Goal: Task Accomplishment & Management: Manage account settings

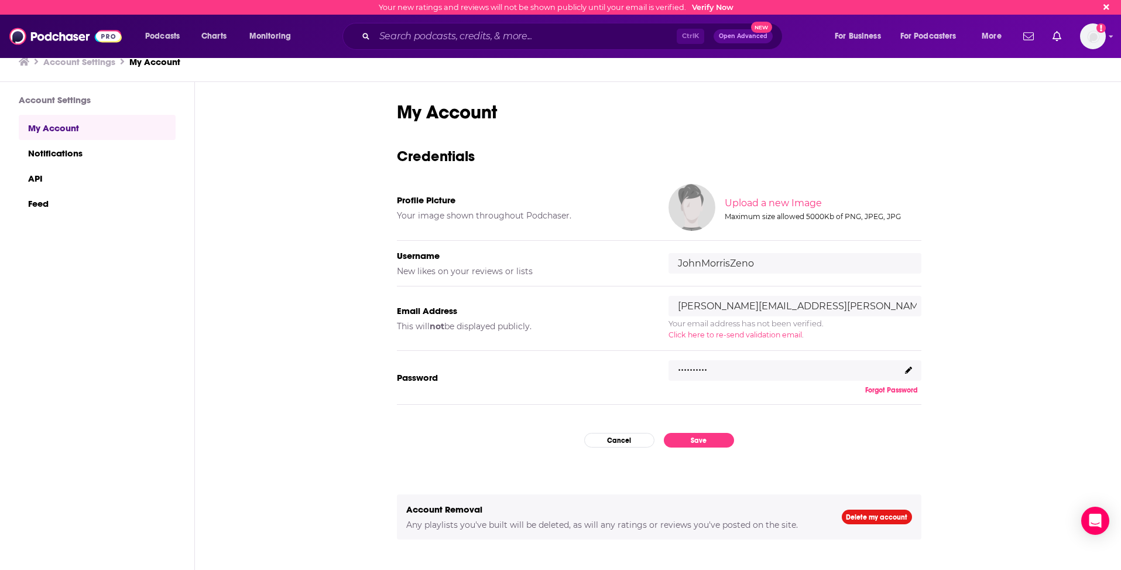
scroll to position [37, 0]
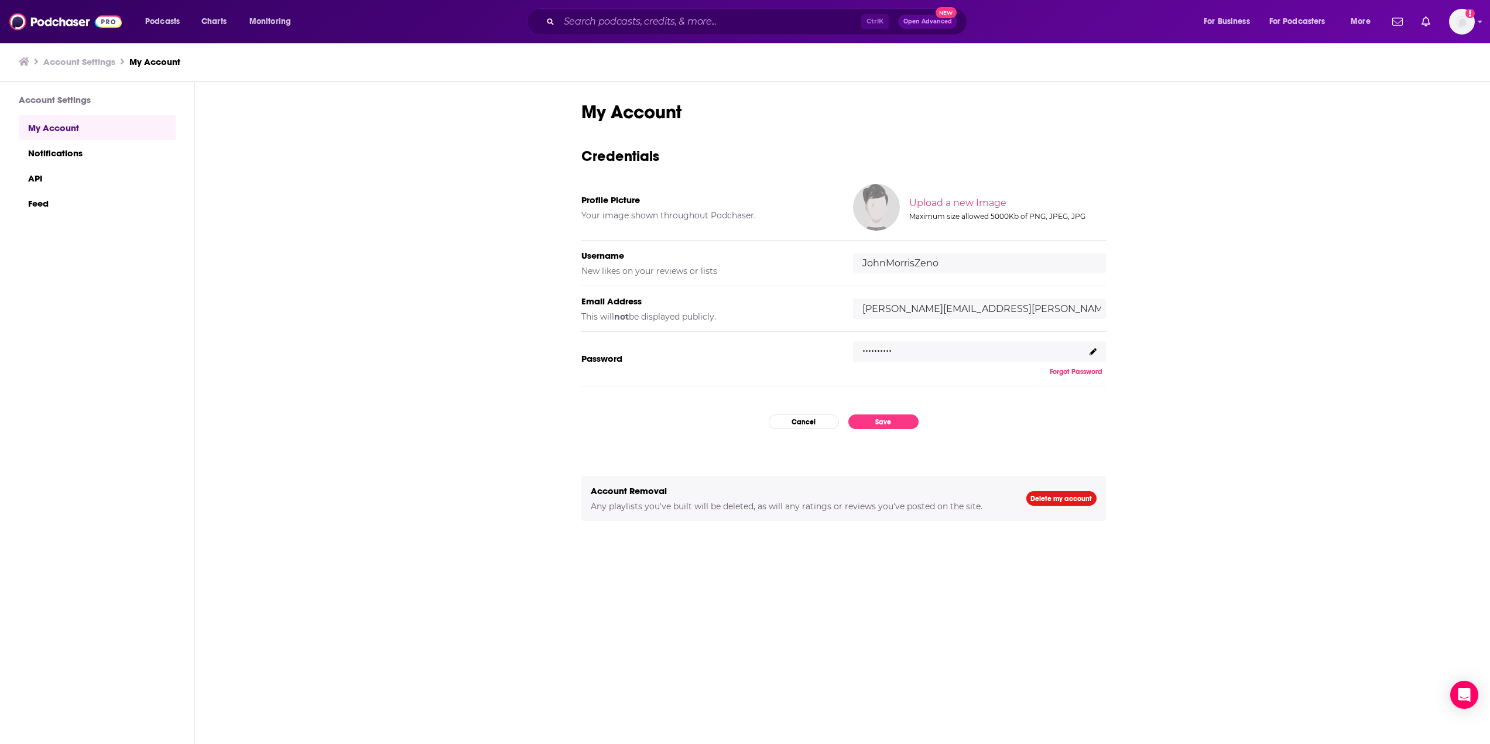
click at [958, 269] on input "JohnMorrisZeno" at bounding box center [979, 263] width 253 height 20
drag, startPoint x: 865, startPoint y: 262, endPoint x: 934, endPoint y: 261, distance: 68.5
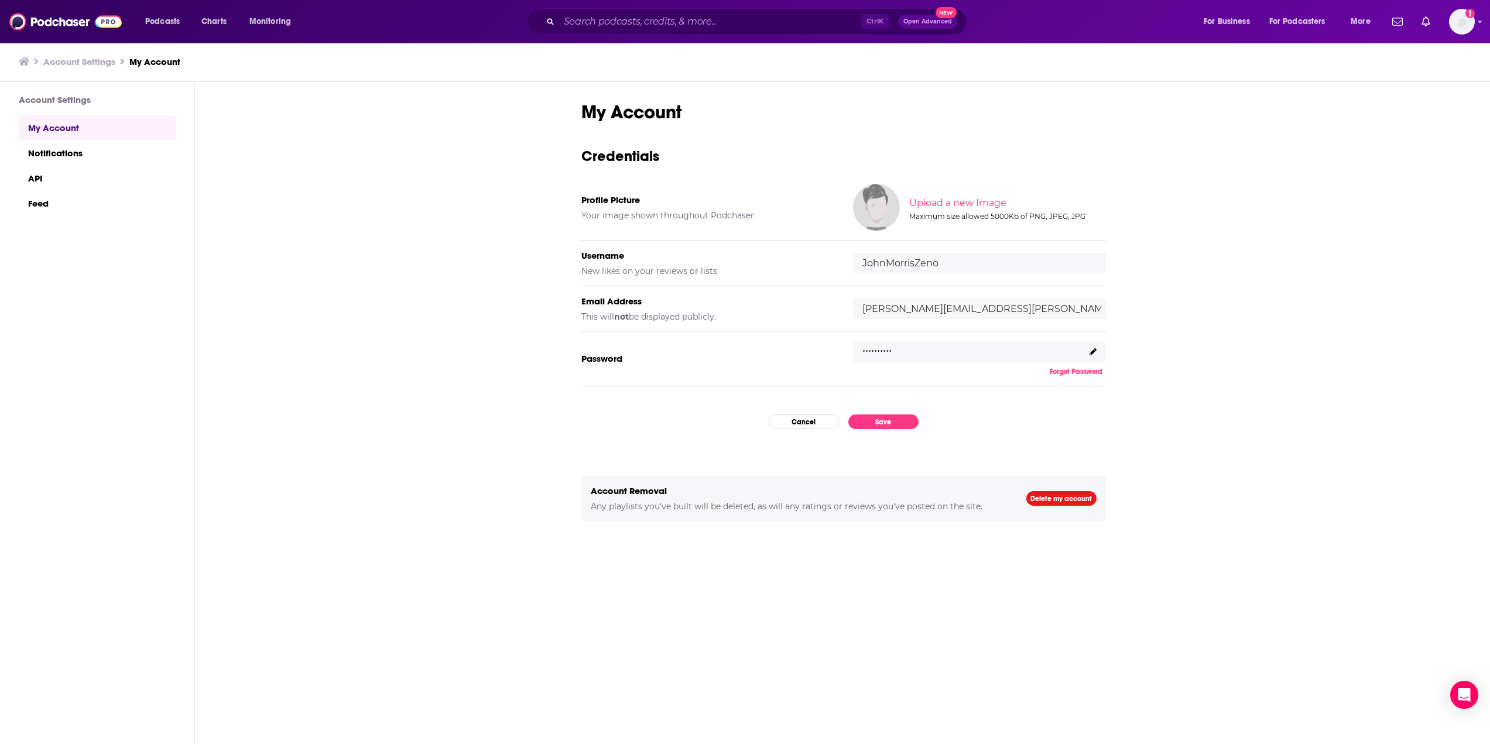
click at [934, 261] on input "JohnMorrisZeno" at bounding box center [979, 263] width 253 height 20
drag, startPoint x: 946, startPoint y: 263, endPoint x: 859, endPoint y: 260, distance: 86.1
click at [859, 260] on input "JohnMorrisZeno" at bounding box center [979, 263] width 253 height 20
click at [1129, 267] on div "My Account Credentials Profile Picture Your image shown throughout Podchaser. U…" at bounding box center [843, 413] width 1297 height 663
click at [882, 261] on input "JohnMorrisZeno" at bounding box center [979, 263] width 253 height 20
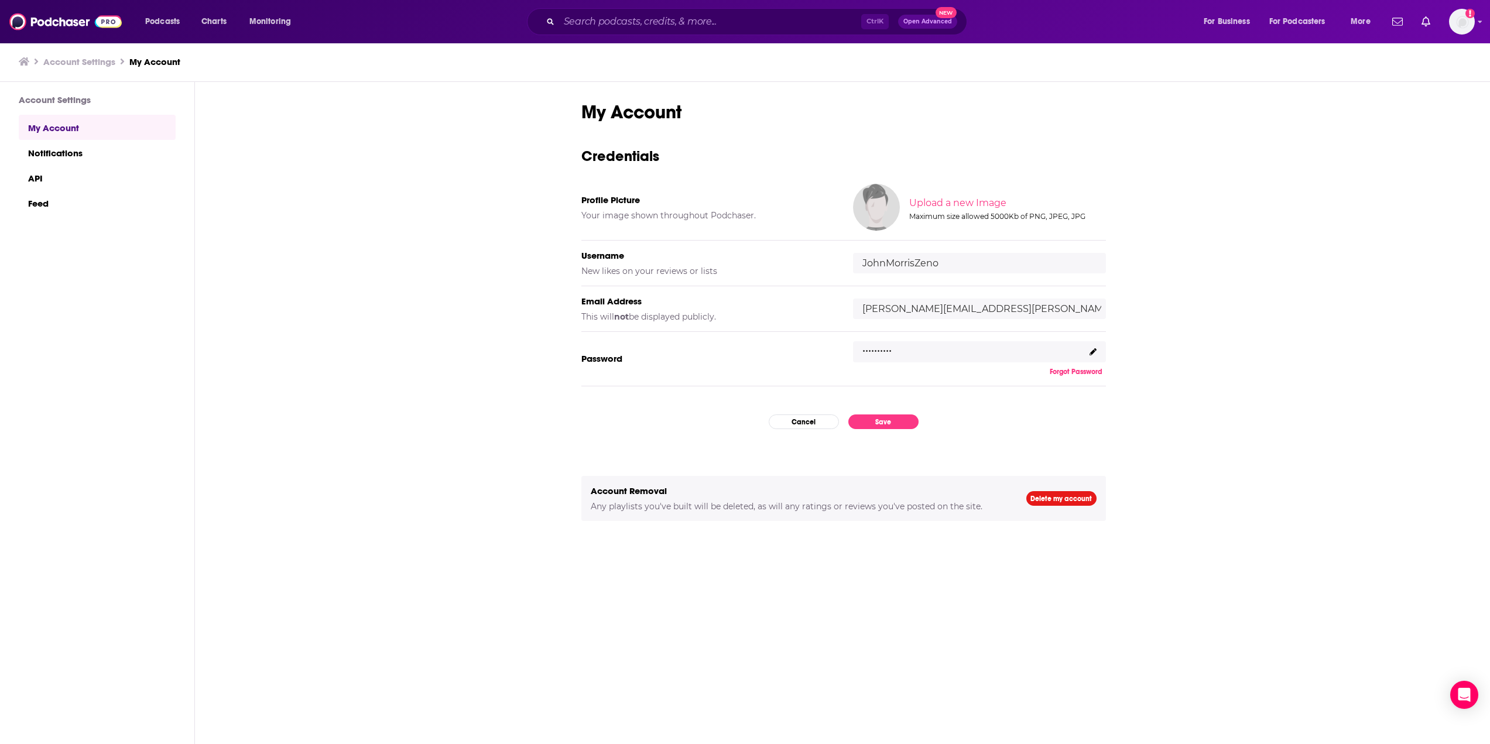
click at [882, 261] on input "JohnMorrisZeno" at bounding box center [979, 263] width 253 height 20
click at [883, 261] on input "JohnMorrisZeno" at bounding box center [979, 263] width 253 height 20
type input "rpmckeeby"
drag, startPoint x: 915, startPoint y: 309, endPoint x: 851, endPoint y: 315, distance: 63.5
click at [851, 315] on div "Email Address This will not be displayed publicly. john.morris@zenogroup.com" at bounding box center [843, 309] width 525 height 46
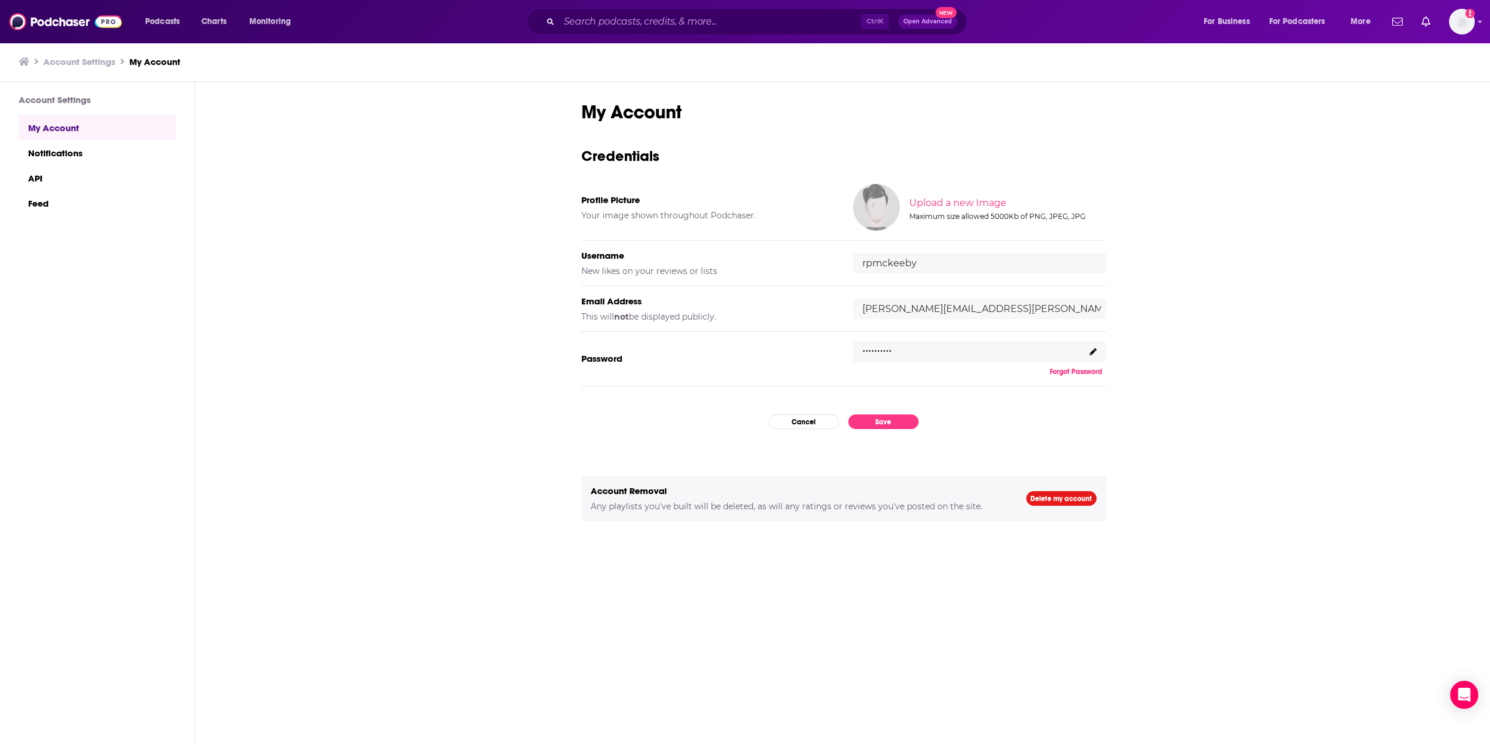
type input "[PERSON_NAME][EMAIL_ADDRESS][PERSON_NAME][DOMAIN_NAME]"
click at [885, 350] on p ".........." at bounding box center [876, 346] width 29 height 17
click at [1085, 352] on div ".........." at bounding box center [979, 351] width 253 height 21
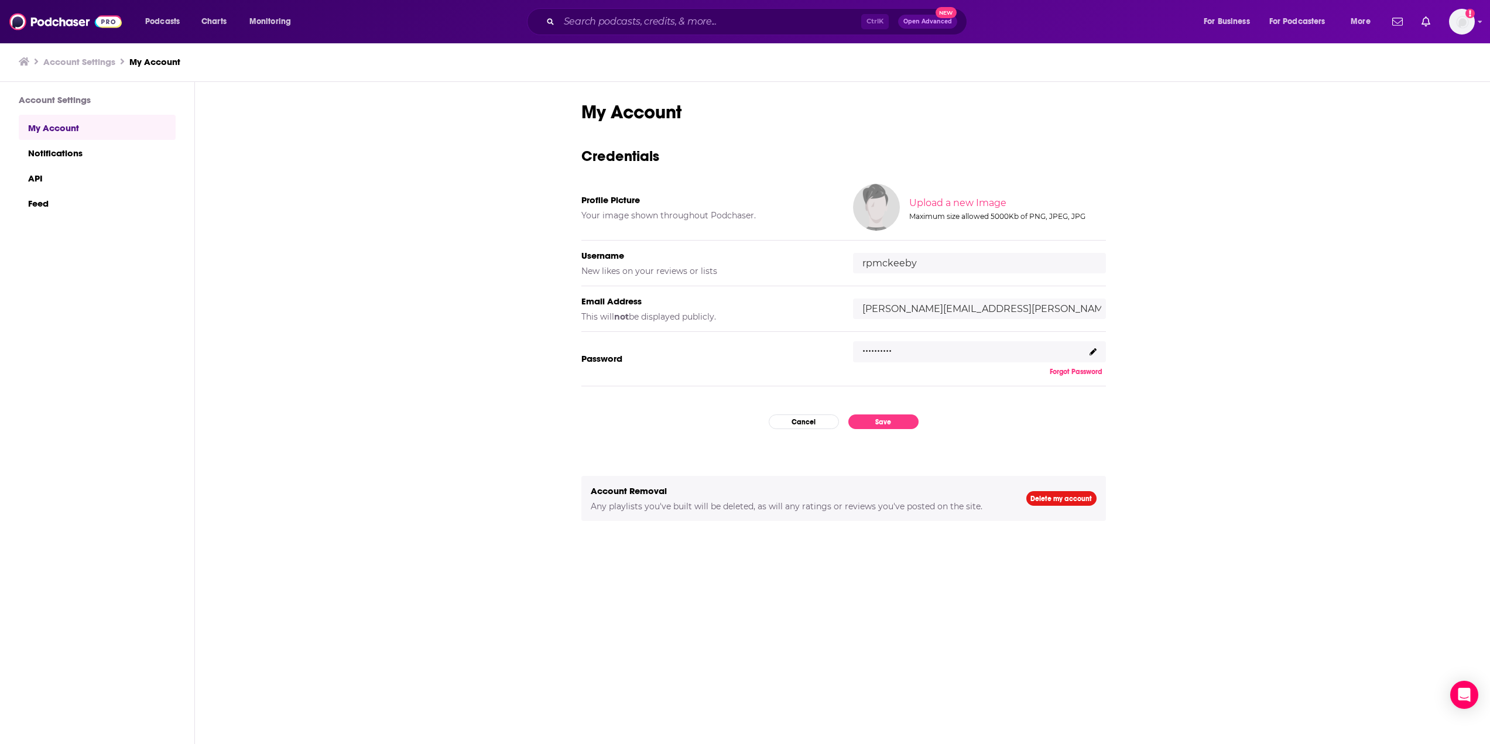
click at [895, 345] on div ".........." at bounding box center [979, 351] width 253 height 21
click at [888, 350] on p ".........." at bounding box center [876, 346] width 29 height 17
click at [886, 350] on p ".........." at bounding box center [876, 346] width 29 height 17
click at [886, 351] on p ".........." at bounding box center [876, 346] width 29 height 17
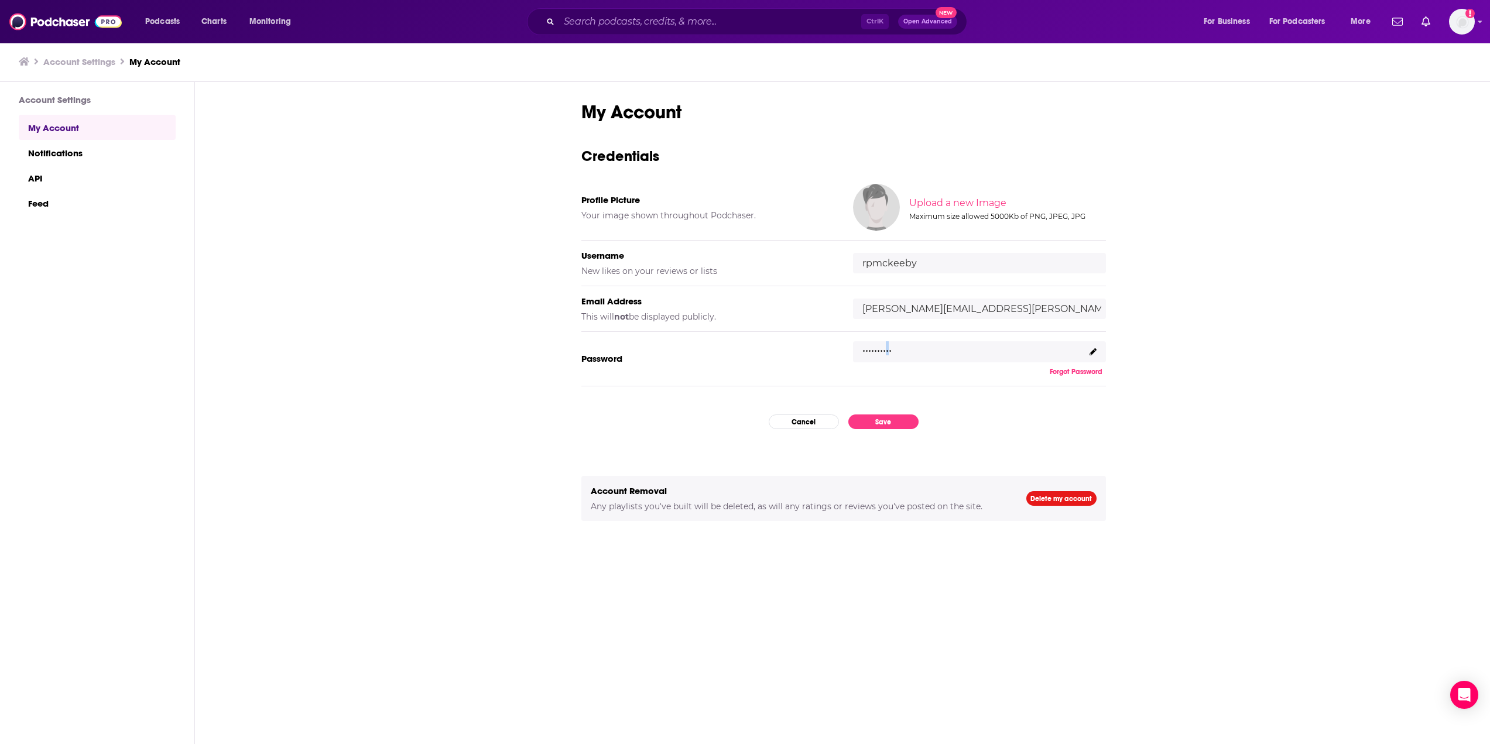
click at [886, 351] on p ".........." at bounding box center [876, 346] width 29 height 17
click at [1095, 353] on icon at bounding box center [1093, 351] width 7 height 7
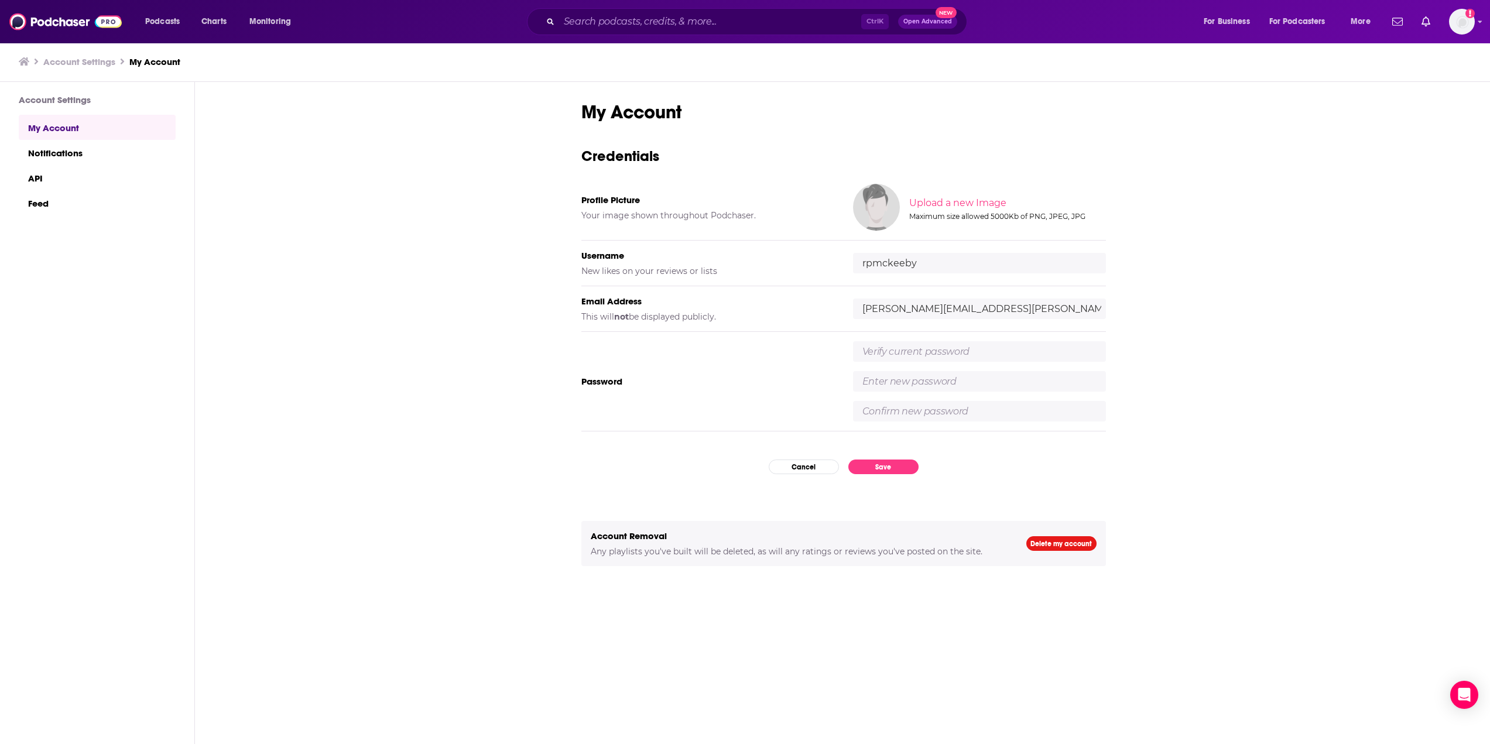
click at [970, 358] on input "text" at bounding box center [979, 351] width 253 height 20
click at [903, 350] on input "text" at bounding box center [979, 351] width 253 height 20
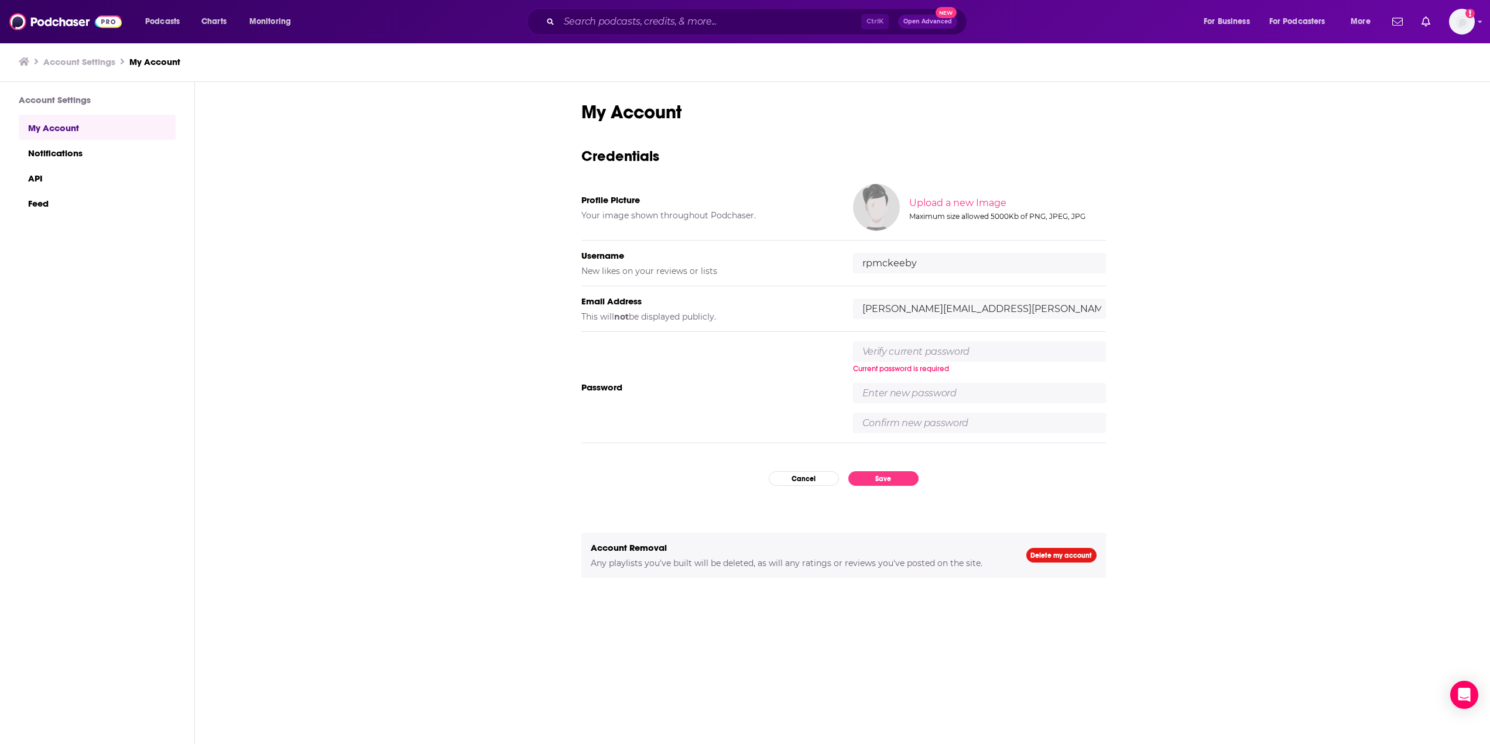
click at [956, 352] on input "text" at bounding box center [979, 351] width 253 height 20
paste input "K5BFKeRDqu2-gYv"
type input "K5BFKeRDqu2-gYv"
click at [935, 382] on div "K5BFKeRDqu2-gYv Current password is required" at bounding box center [979, 387] width 253 height 92
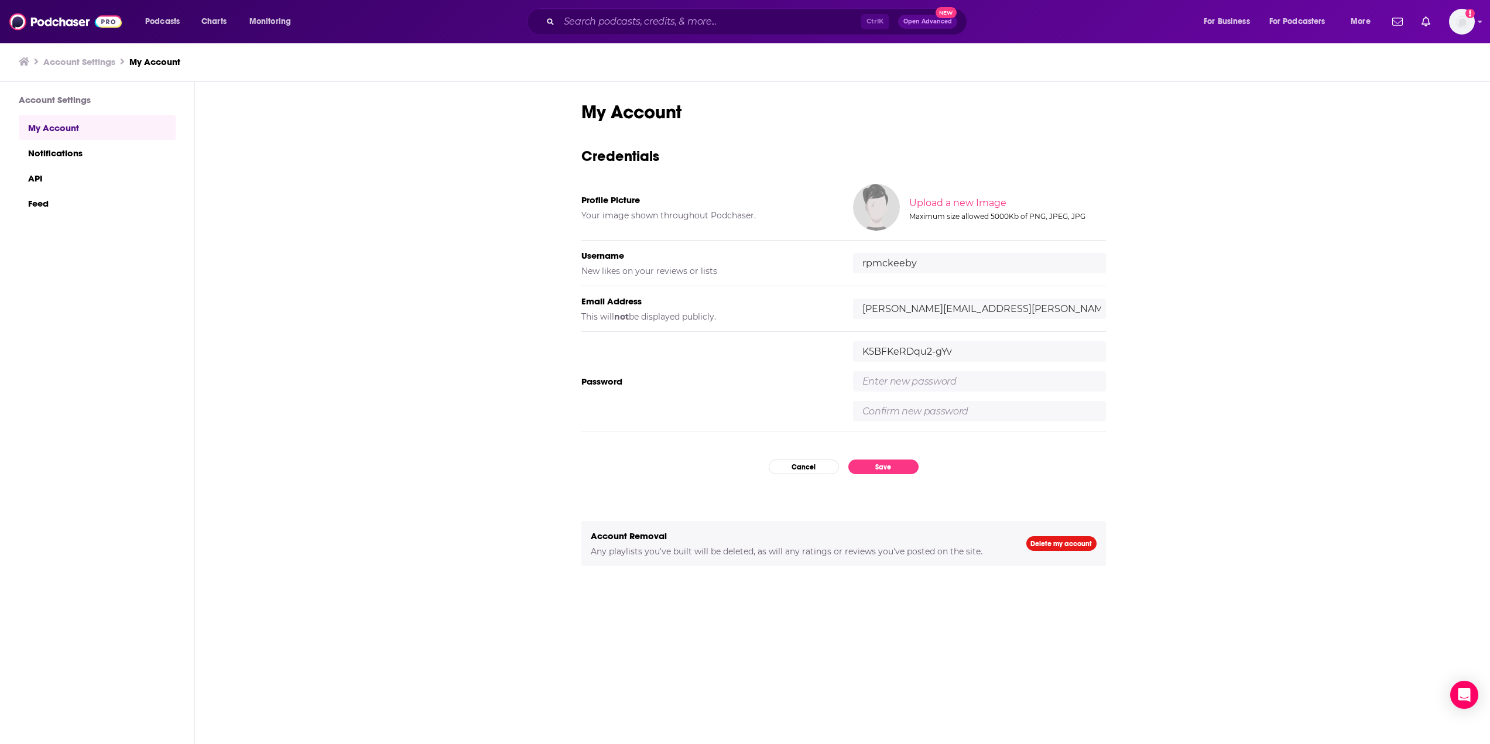
click at [938, 388] on input "text" at bounding box center [979, 381] width 253 height 20
type input "Zenoeast1!"
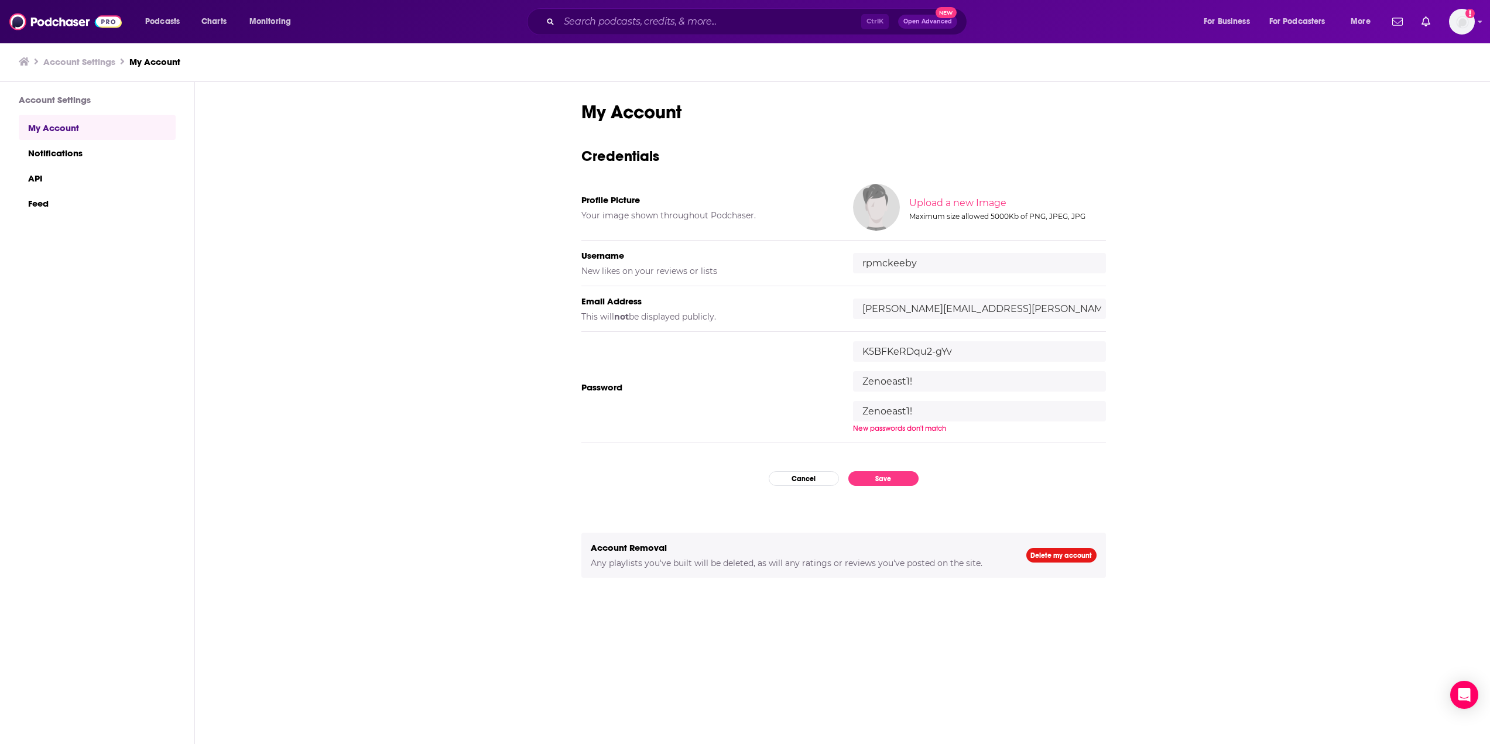
type input "Zenoeast1!"
click at [927, 268] on input "rpmckeeby" at bounding box center [979, 263] width 253 height 20
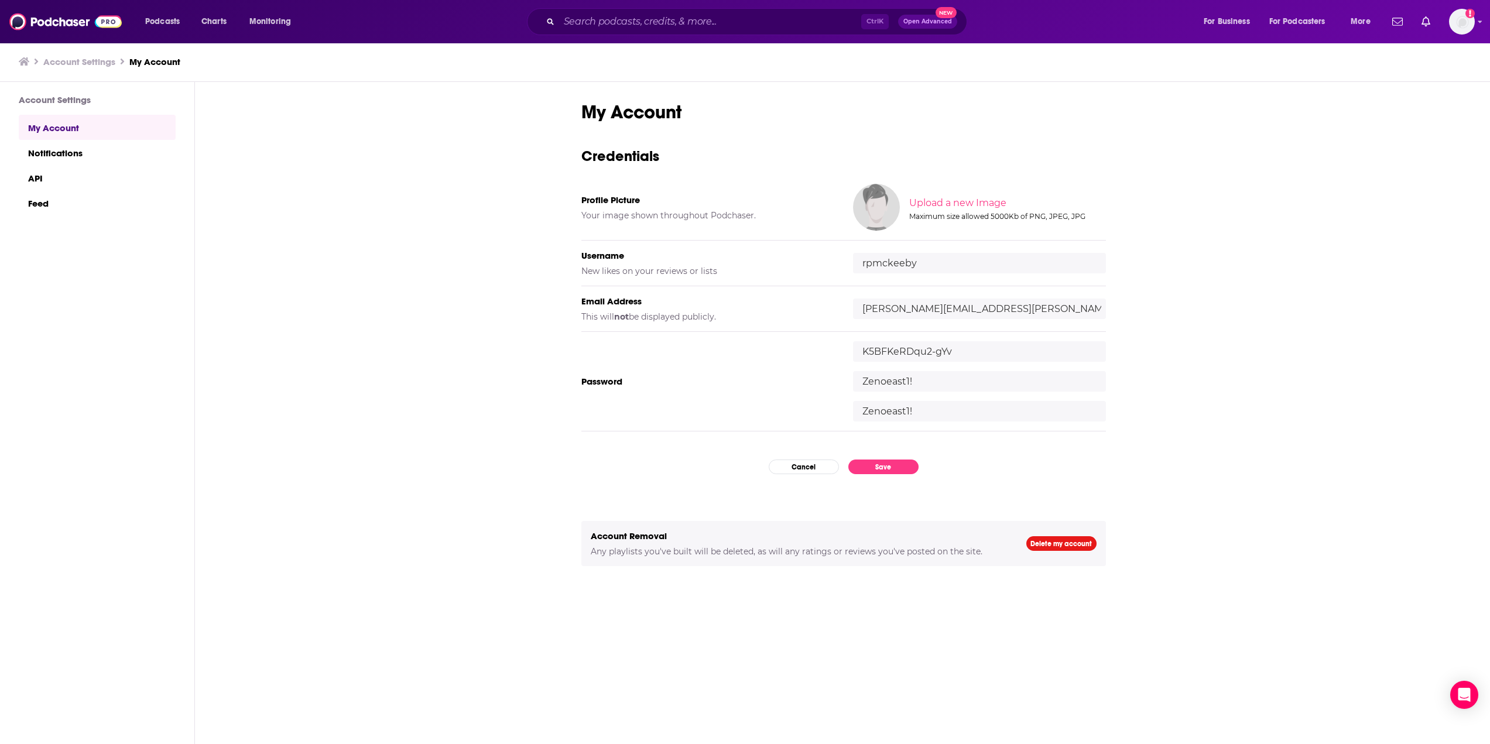
drag, startPoint x: 922, startPoint y: 266, endPoint x: 867, endPoint y: 261, distance: 55.3
click at [867, 261] on input "rpmckeeby" at bounding box center [979, 263] width 253 height 20
click at [939, 261] on input "reaganmckeebyzenogroup" at bounding box center [979, 263] width 253 height 20
type input "reaganmckeeby.zenogroup"
click at [997, 468] on div "My Account Credentials Profile Picture Your image shown throughout Podchaser. U…" at bounding box center [843, 432] width 525 height 663
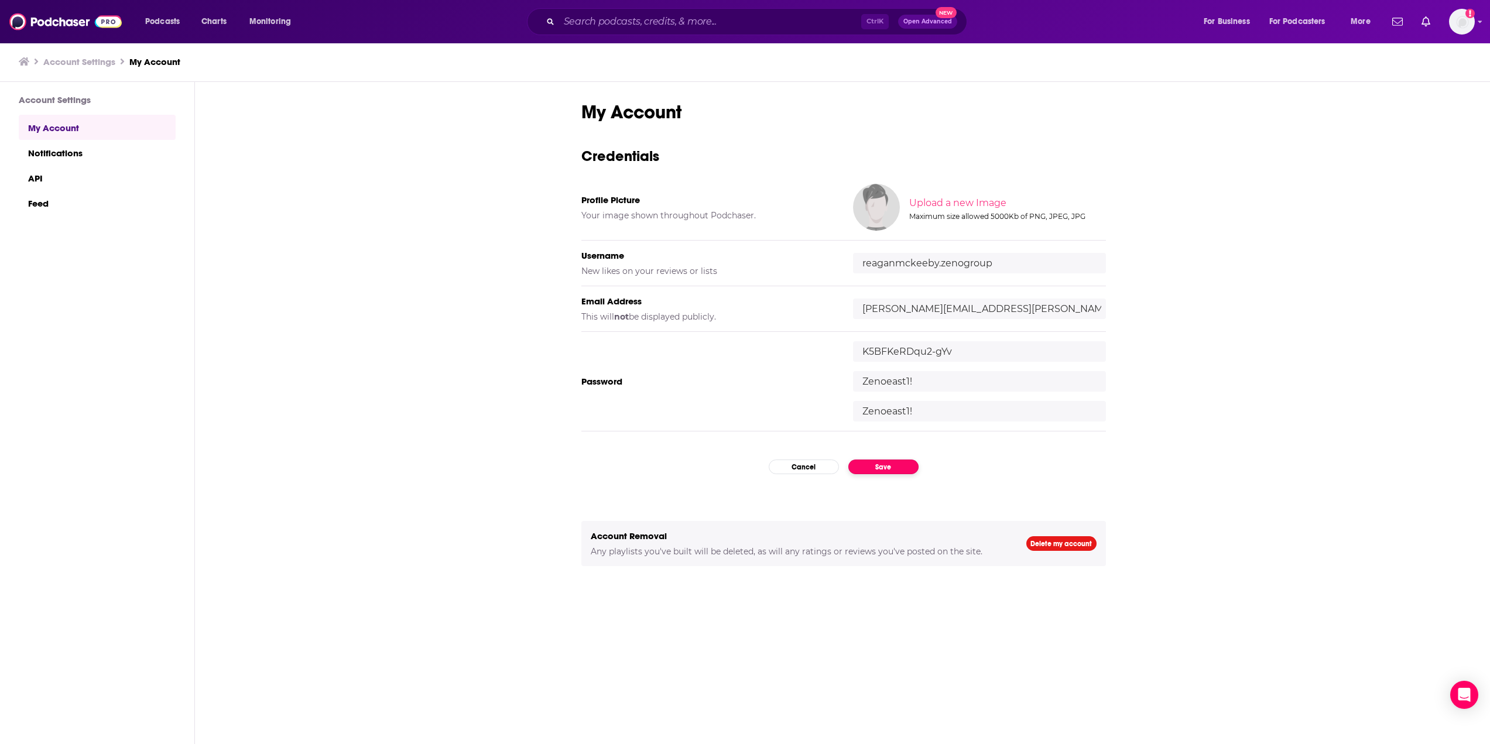
click at [887, 469] on button "Save" at bounding box center [883, 467] width 70 height 15
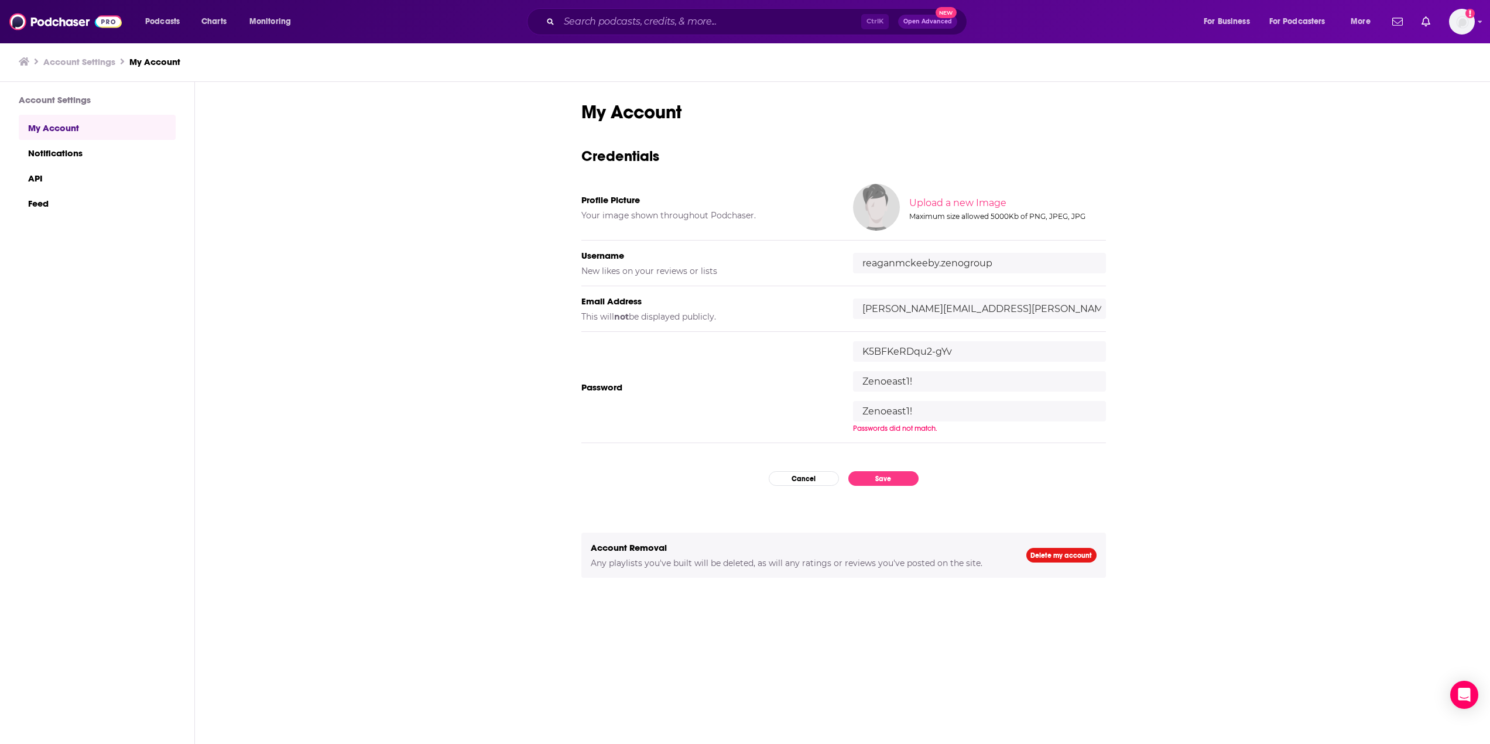
click at [910, 410] on input "Zenoeast1!" at bounding box center [979, 411] width 253 height 20
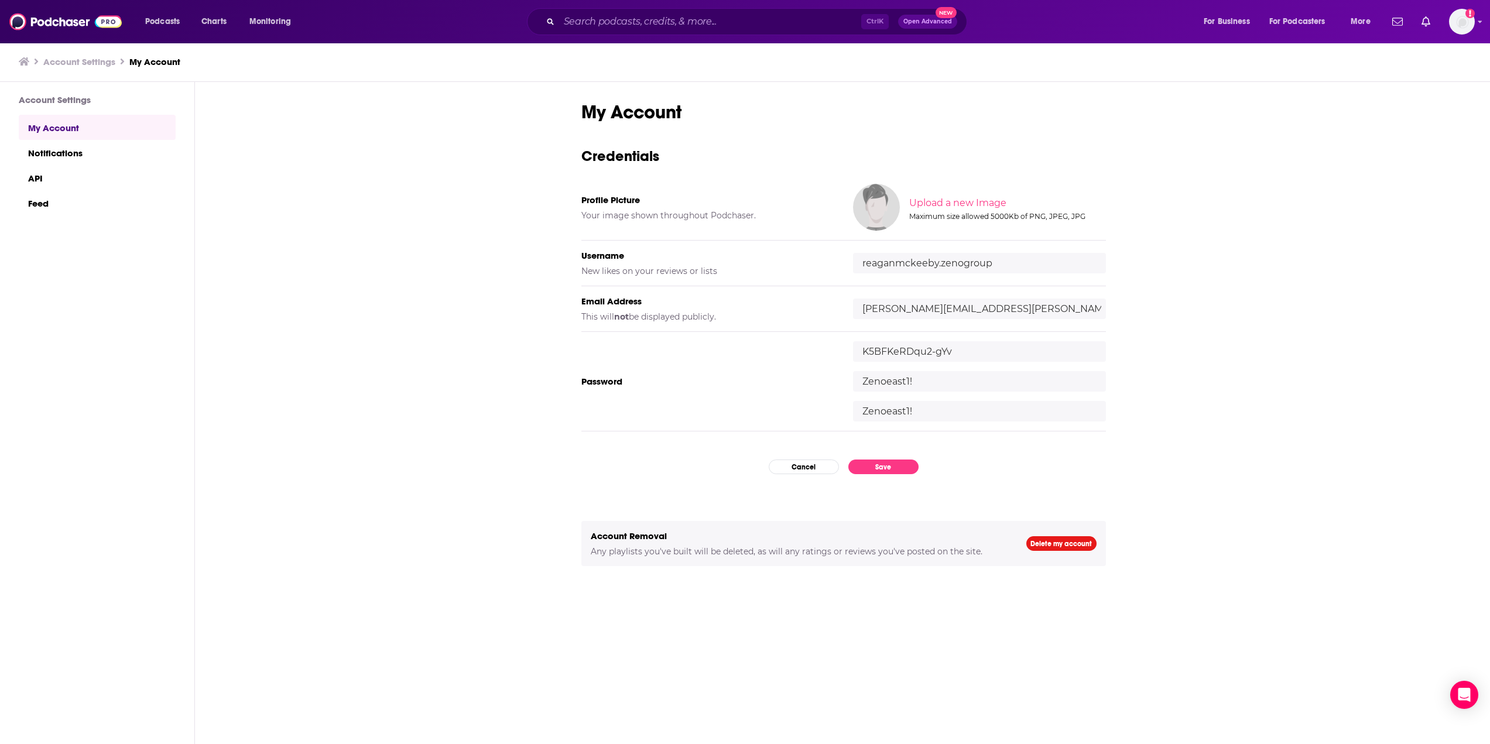
click at [993, 400] on div "K5BFKeRDqu2-gYv Zenoeast1! Zenoeast1!" at bounding box center [979, 381] width 253 height 80
click at [944, 351] on input "K5BFKeRDqu2-gYv" at bounding box center [979, 351] width 253 height 20
click at [999, 364] on div "K5BFKeRDqu2-gYv Zenoeast1! Zenoeast1!" at bounding box center [979, 381] width 253 height 80
click at [954, 410] on input "Zenoeast1!" at bounding box center [979, 411] width 253 height 20
click at [907, 469] on button "Save" at bounding box center [883, 467] width 70 height 15
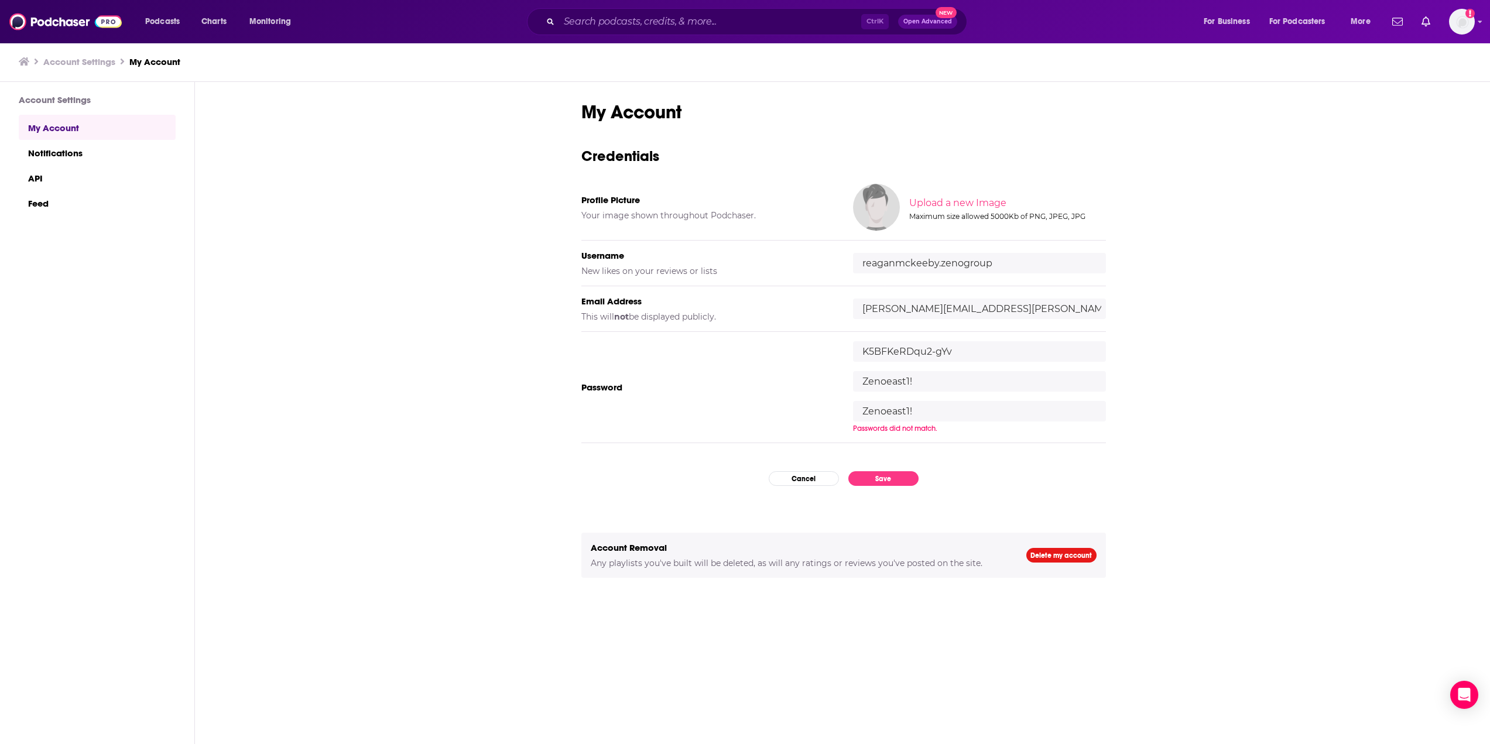
click at [882, 427] on div "Passwords did not match." at bounding box center [979, 428] width 253 height 9
click at [916, 400] on div "K5BFKeRDqu2-gYv Zenoeast1! Zenoeast1! Passwords did not match." at bounding box center [979, 387] width 253 height 92
drag, startPoint x: 930, startPoint y: 411, endPoint x: 855, endPoint y: 402, distance: 76.0
click at [855, 402] on input "Zenoeast1!" at bounding box center [979, 411] width 253 height 20
click at [906, 379] on input "Zenoeast1!" at bounding box center [979, 381] width 253 height 20
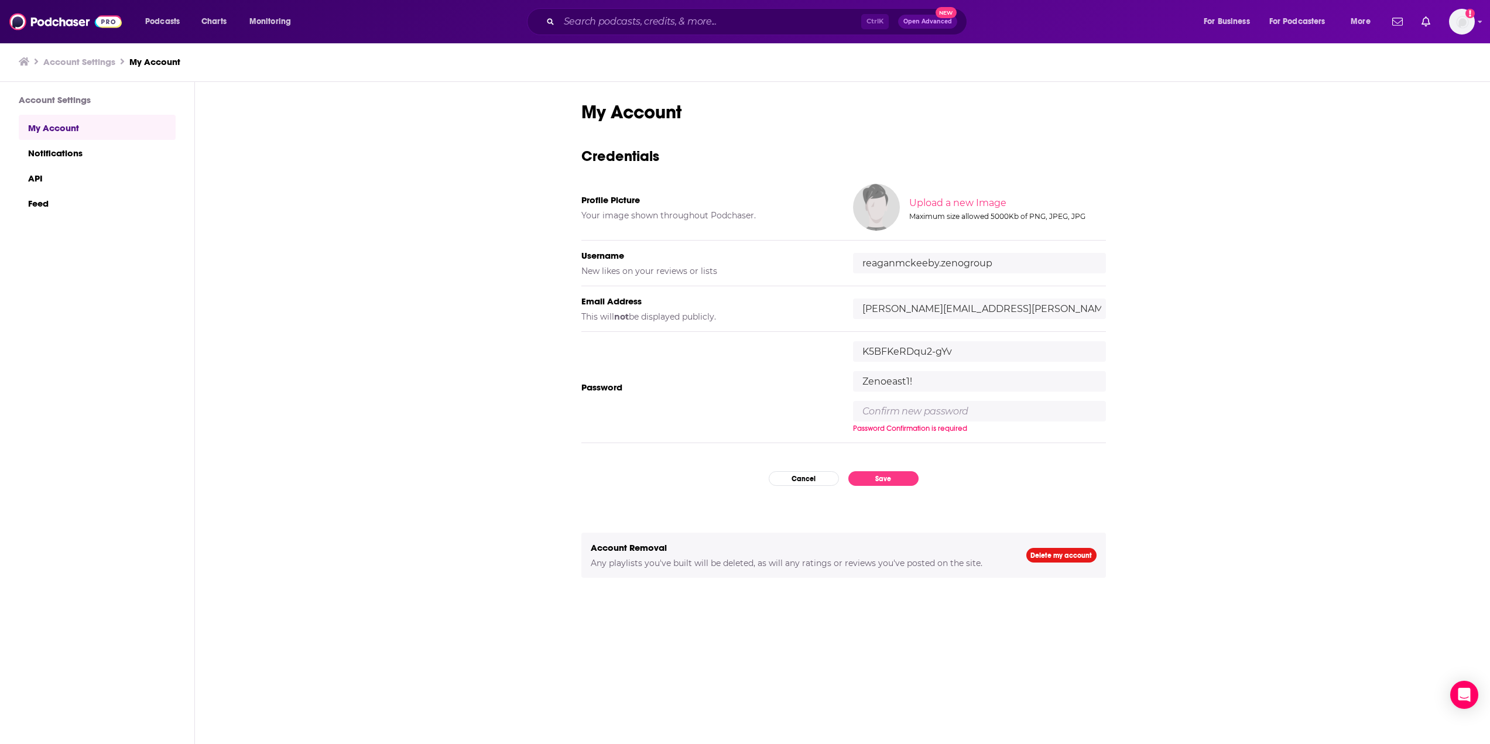
click at [906, 379] on input "Zenoeast1!" at bounding box center [979, 381] width 253 height 20
click at [912, 354] on input "K5BFKeRDqu2-gYv" at bounding box center [979, 351] width 253 height 20
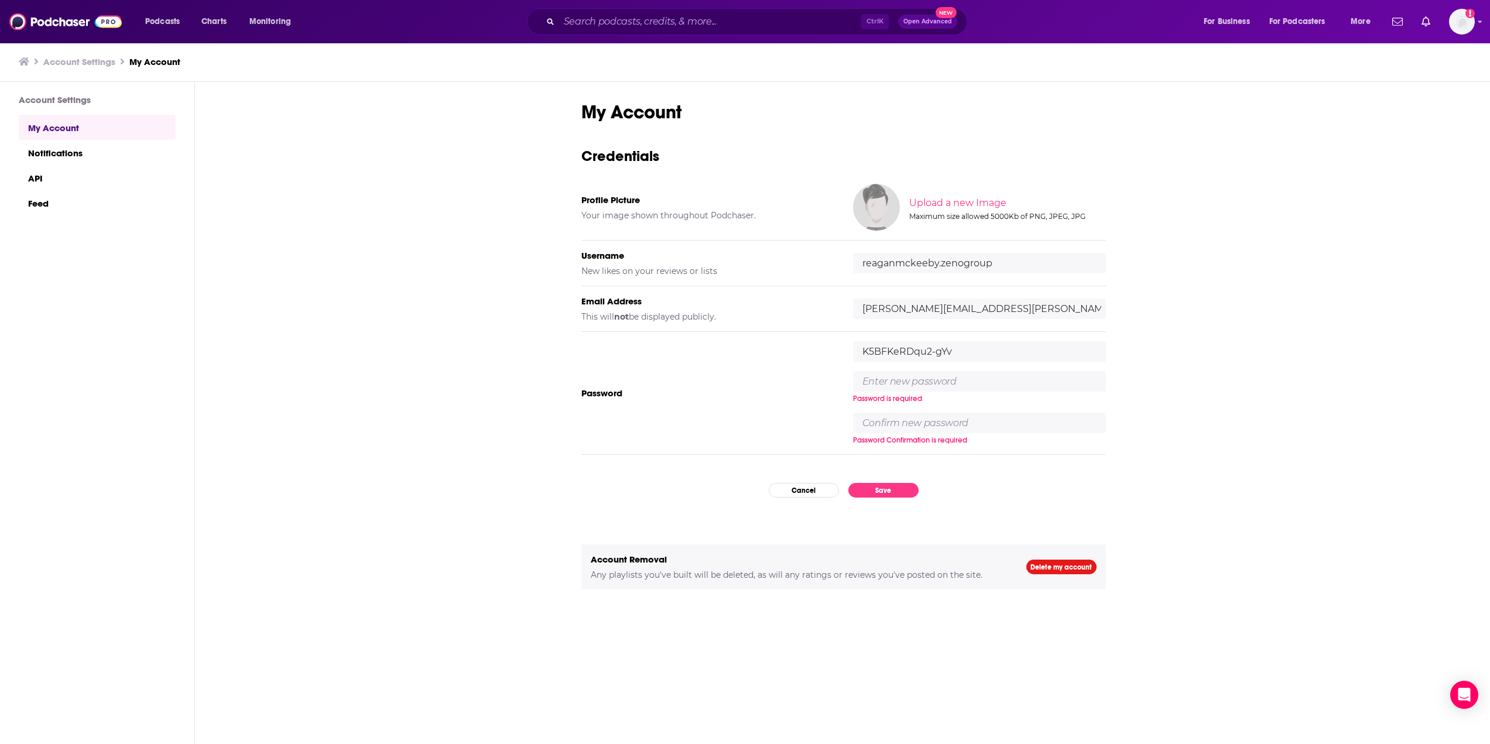
click at [912, 354] on input "K5BFKeRDqu2-gYv" at bounding box center [979, 351] width 253 height 20
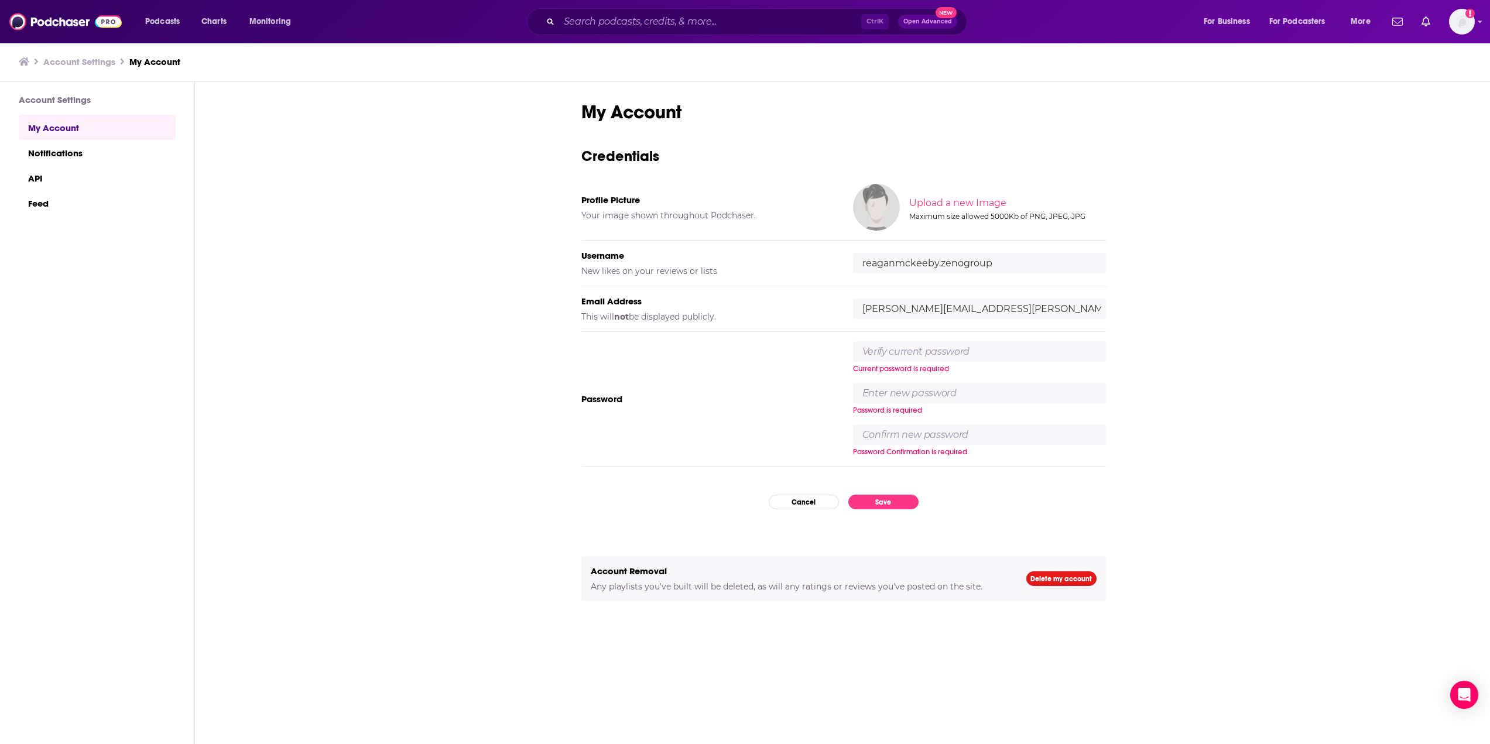
click at [891, 350] on input "text" at bounding box center [979, 351] width 253 height 20
paste input "K5BFKeRDqu2-gYv"
type input "K5BFKeRDqu2-gYv"
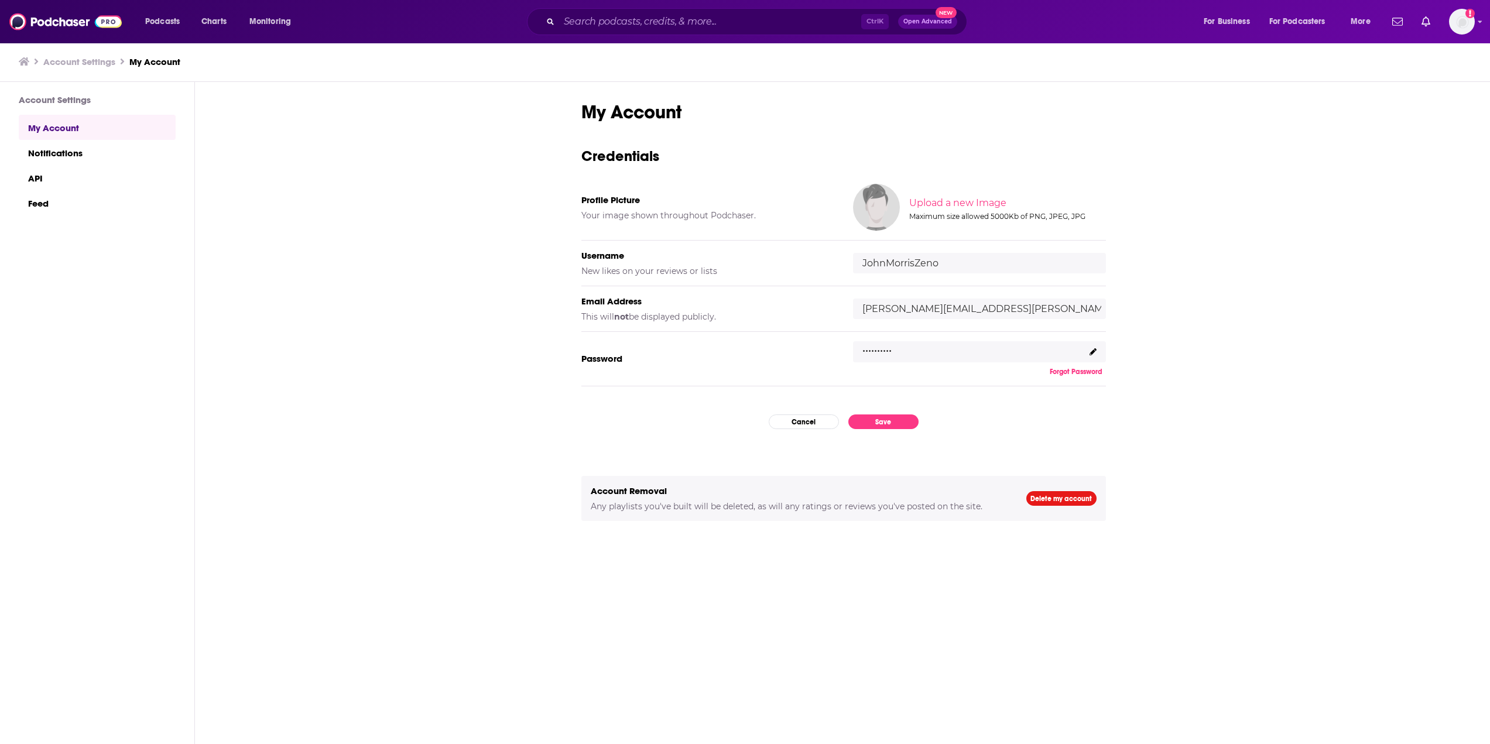
click at [920, 262] on input "JohnMorrisZeno" at bounding box center [979, 263] width 253 height 20
type input "reaganmckeebyzenogroup"
drag, startPoint x: 913, startPoint y: 308, endPoint x: 838, endPoint y: 303, distance: 75.1
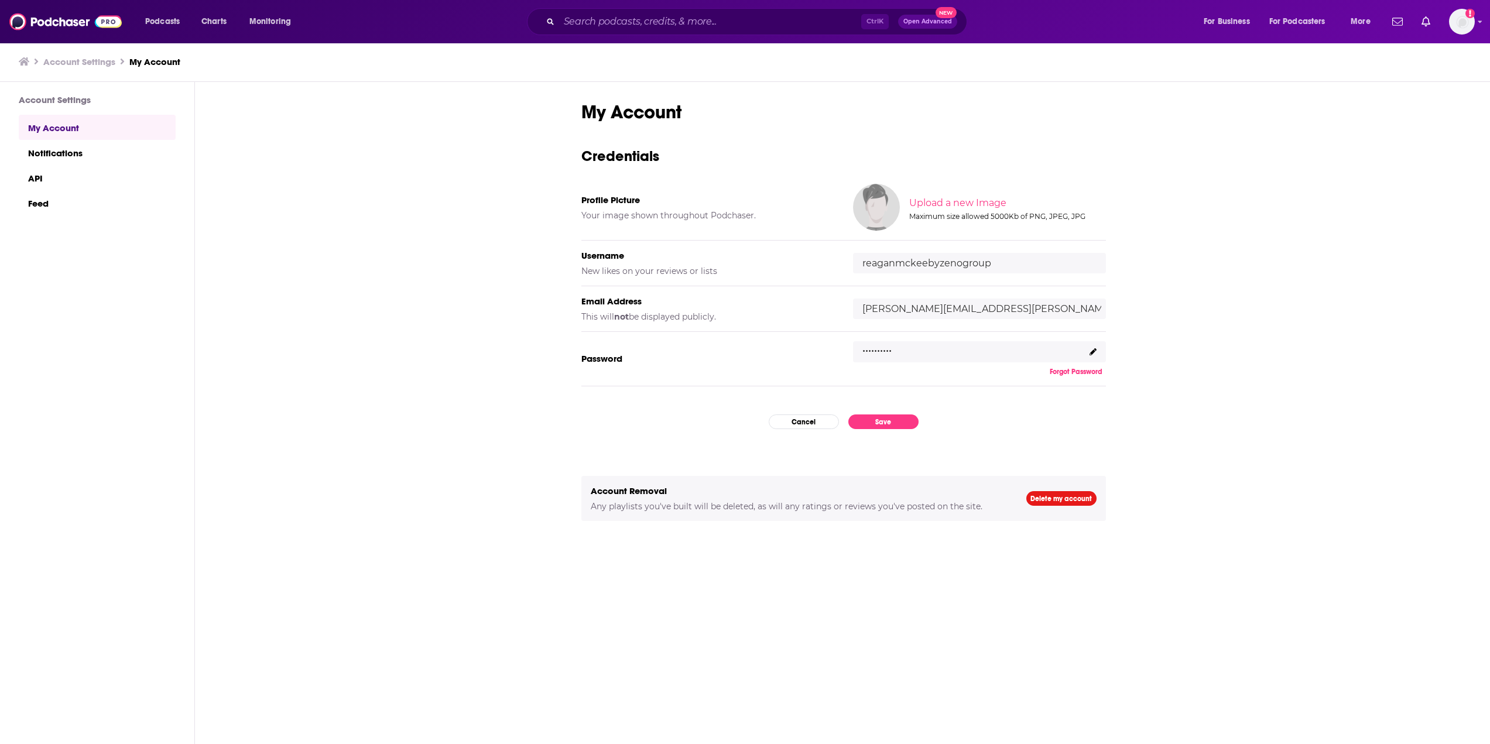
click at [838, 303] on div "Email Address This will not be displayed publicly. john.morris@zenogroup.com" at bounding box center [843, 309] width 525 height 46
type input "[PERSON_NAME][EMAIL_ADDRESS][PERSON_NAME][DOMAIN_NAME]"
click at [894, 421] on button "Save" at bounding box center [883, 422] width 70 height 15
click at [896, 423] on button "Save" at bounding box center [883, 422] width 70 height 15
click at [885, 348] on p ".........." at bounding box center [876, 346] width 29 height 17
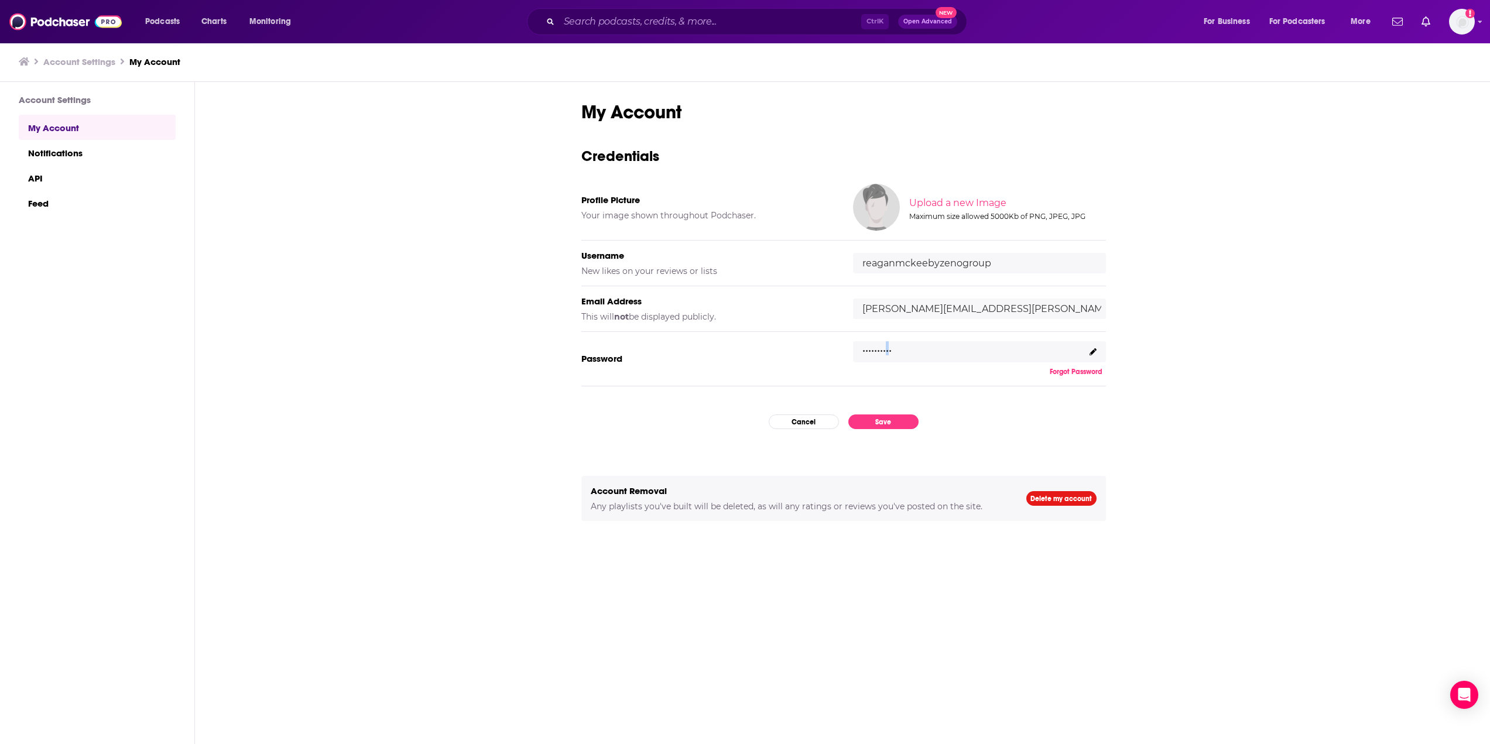
click at [885, 348] on p ".........." at bounding box center [876, 346] width 29 height 17
drag, startPoint x: 1094, startPoint y: 350, endPoint x: 1162, endPoint y: 373, distance: 72.2
click at [1162, 373] on div "My Account Credentials Profile Picture Your image shown throughout Podchaser. U…" at bounding box center [843, 413] width 1297 height 663
click at [1093, 351] on icon at bounding box center [1093, 351] width 7 height 7
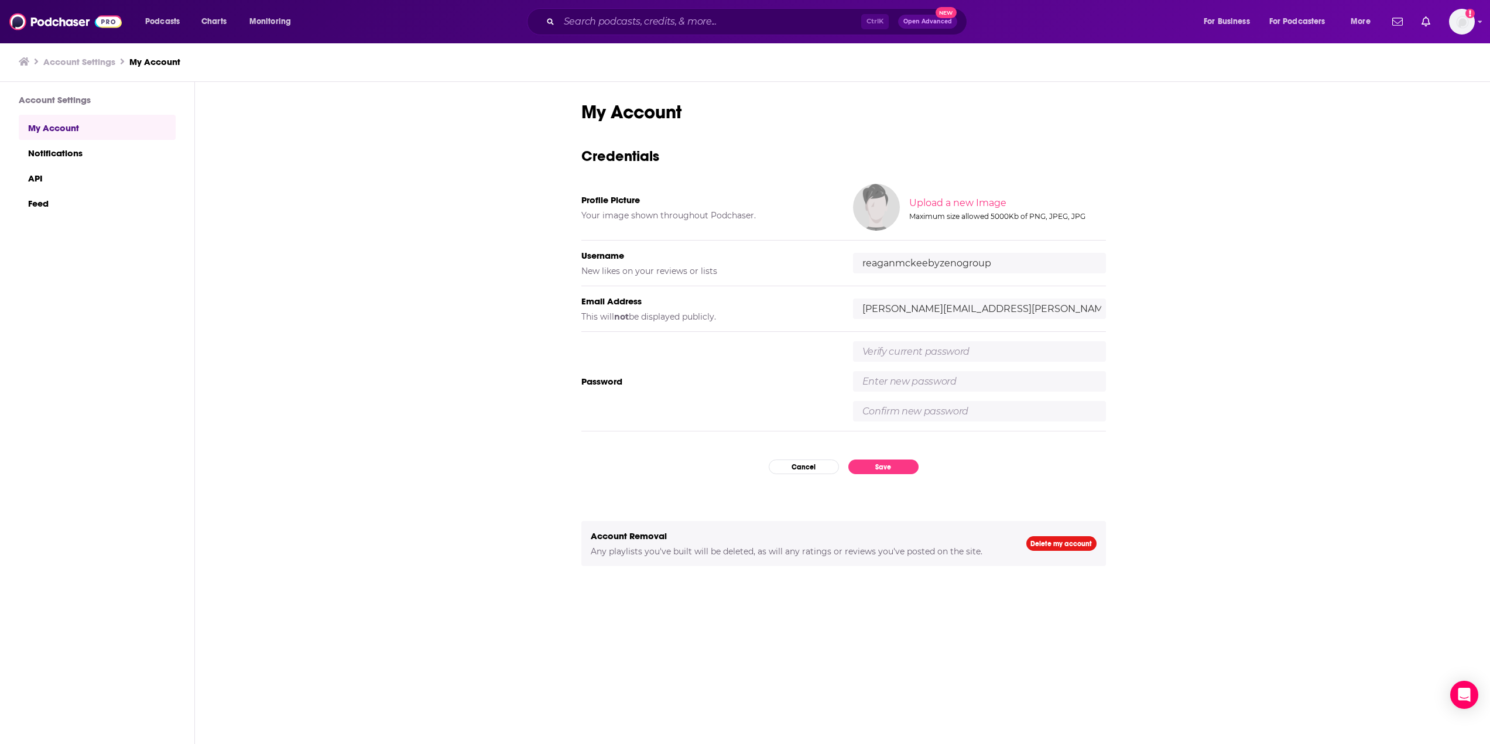
click at [924, 343] on input "text" at bounding box center [979, 351] width 253 height 20
paste input "K5BFKeRDqu2-gYv"
type input "K5BFKeRDqu2-gYv"
click at [917, 386] on input "text" at bounding box center [979, 381] width 253 height 20
type input "Zenoeast1!"
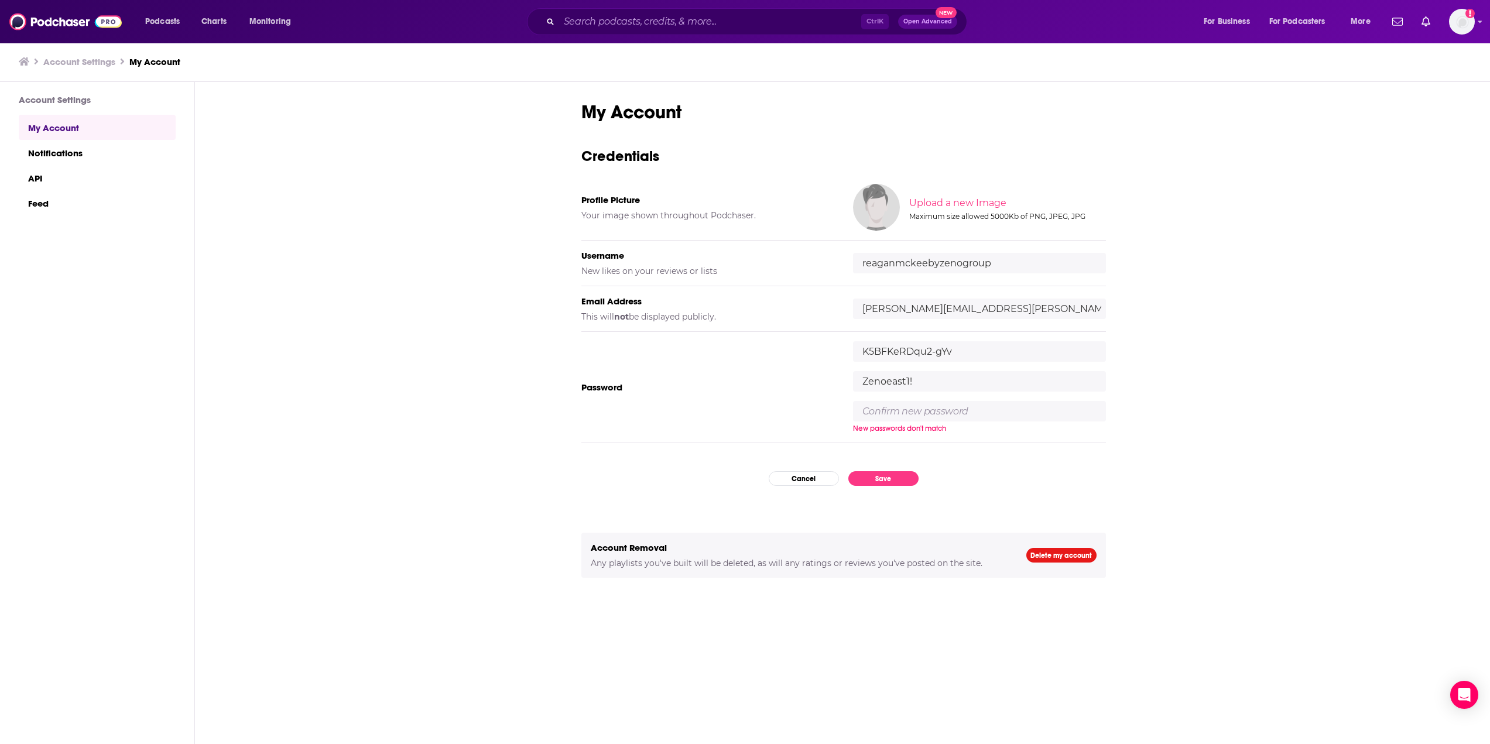
click at [973, 416] on input "text" at bounding box center [979, 411] width 253 height 20
type input "S"
type input "Zenoeast1!"
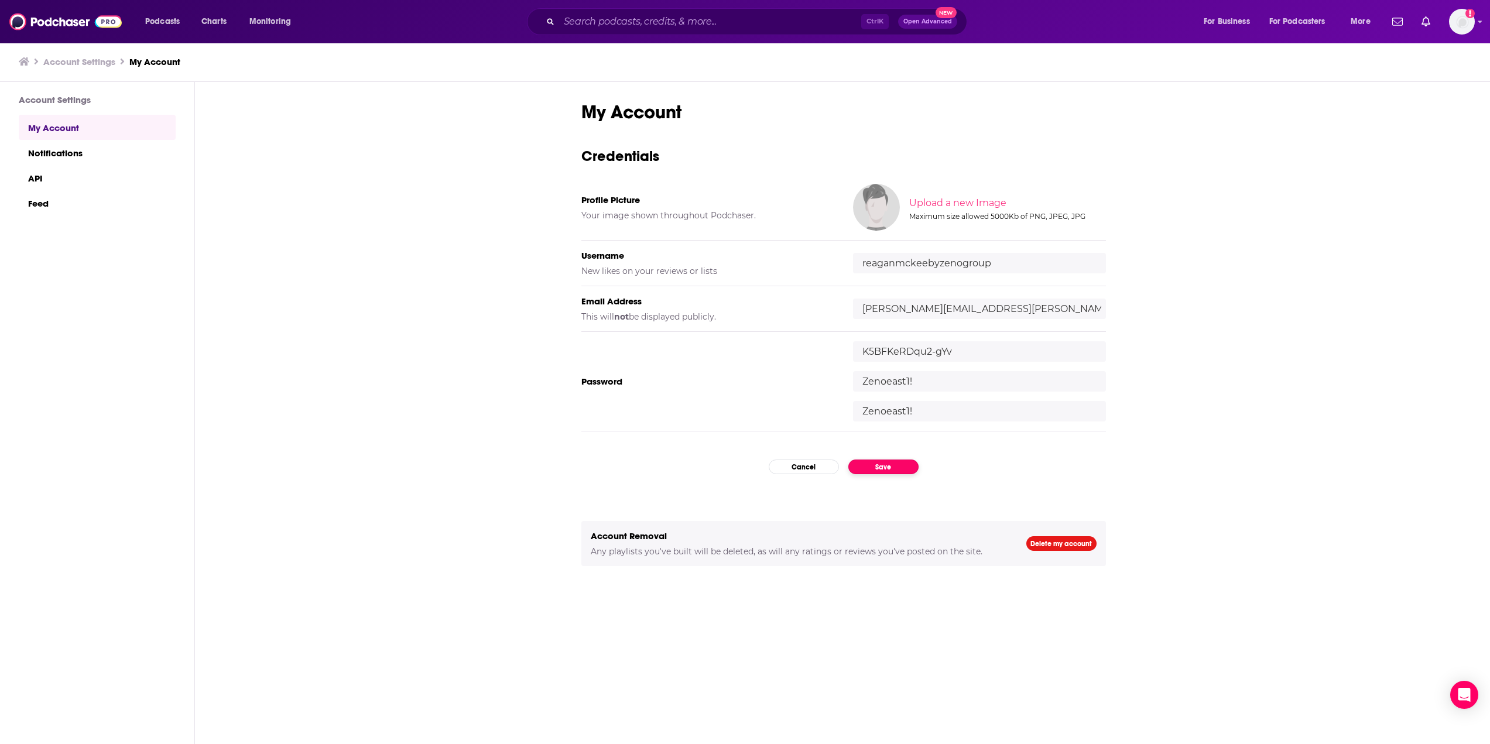
click at [891, 480] on div "My Account Credentials Profile Picture Your image shown throughout Podchaser. U…" at bounding box center [843, 432] width 525 height 663
click at [892, 467] on button "Save" at bounding box center [883, 467] width 70 height 15
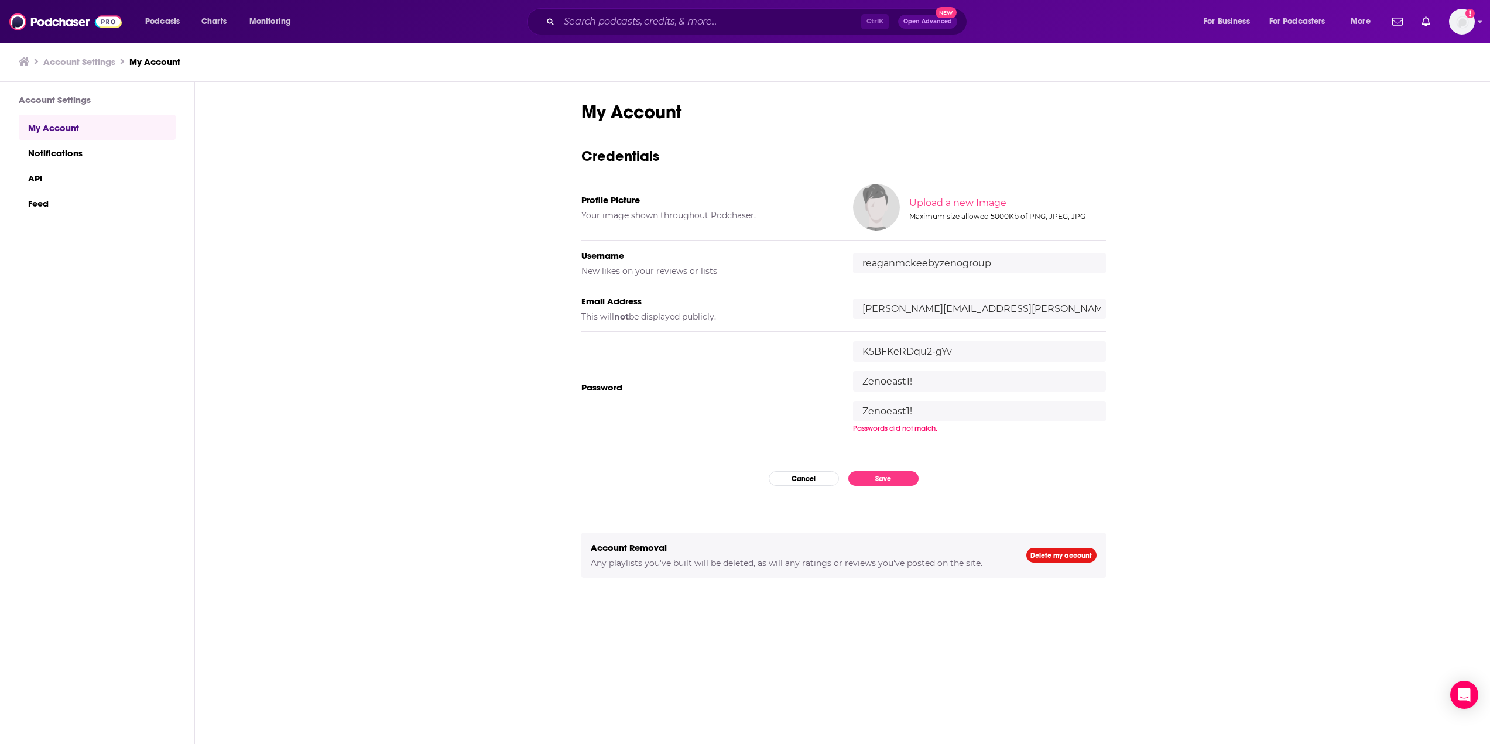
click at [882, 382] on input "Zenoeast1!" at bounding box center [979, 381] width 253 height 20
click at [889, 381] on input "Zenoeast1!" at bounding box center [979, 381] width 253 height 20
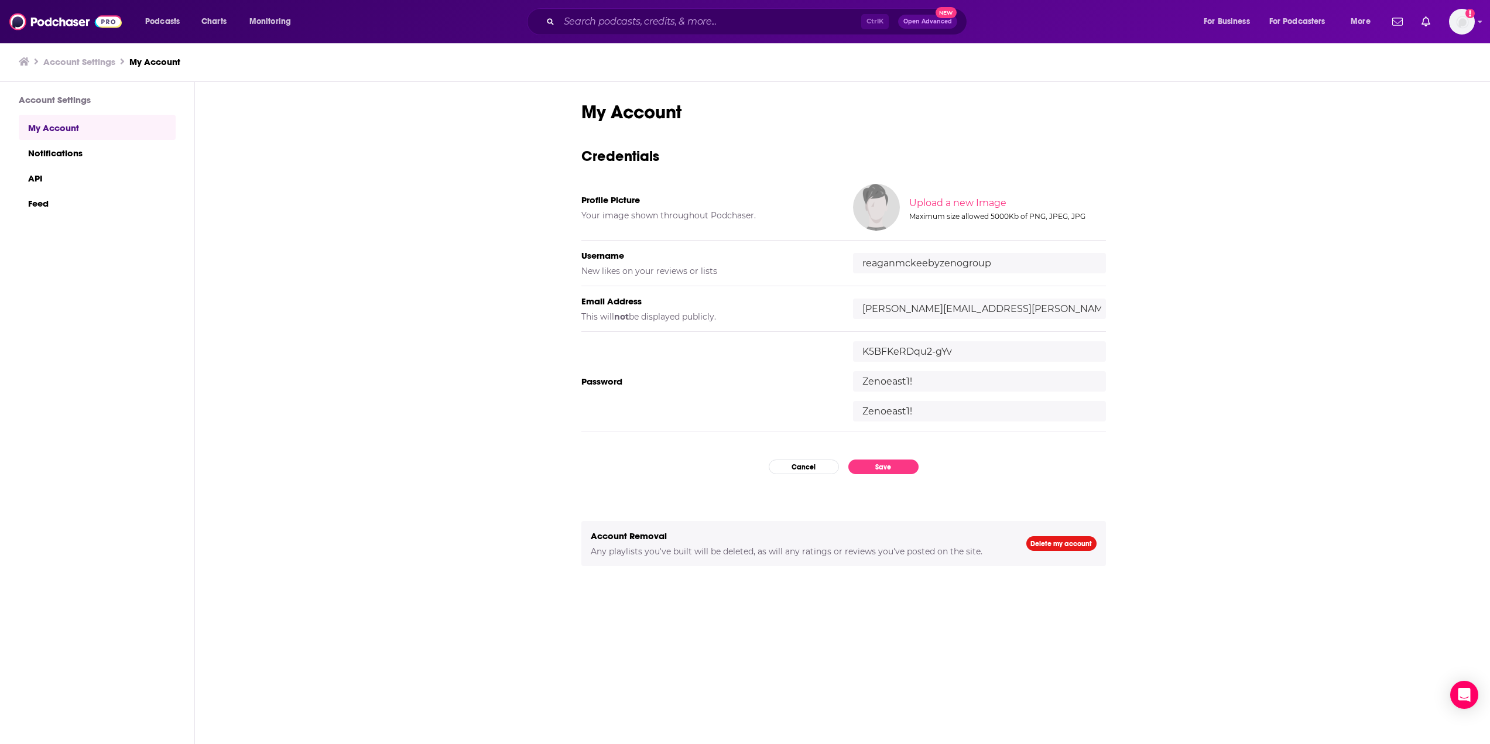
click at [883, 348] on input "K5BFKeRDqu2-gYv" at bounding box center [979, 351] width 253 height 20
drag, startPoint x: 865, startPoint y: 351, endPoint x: 975, endPoint y: 351, distance: 110.1
click at [975, 351] on input "K5BFKeRDqu2-gYv" at bounding box center [979, 351] width 253 height 20
click at [917, 350] on input "K5BFKeRDqu2-gYv" at bounding box center [979, 351] width 253 height 20
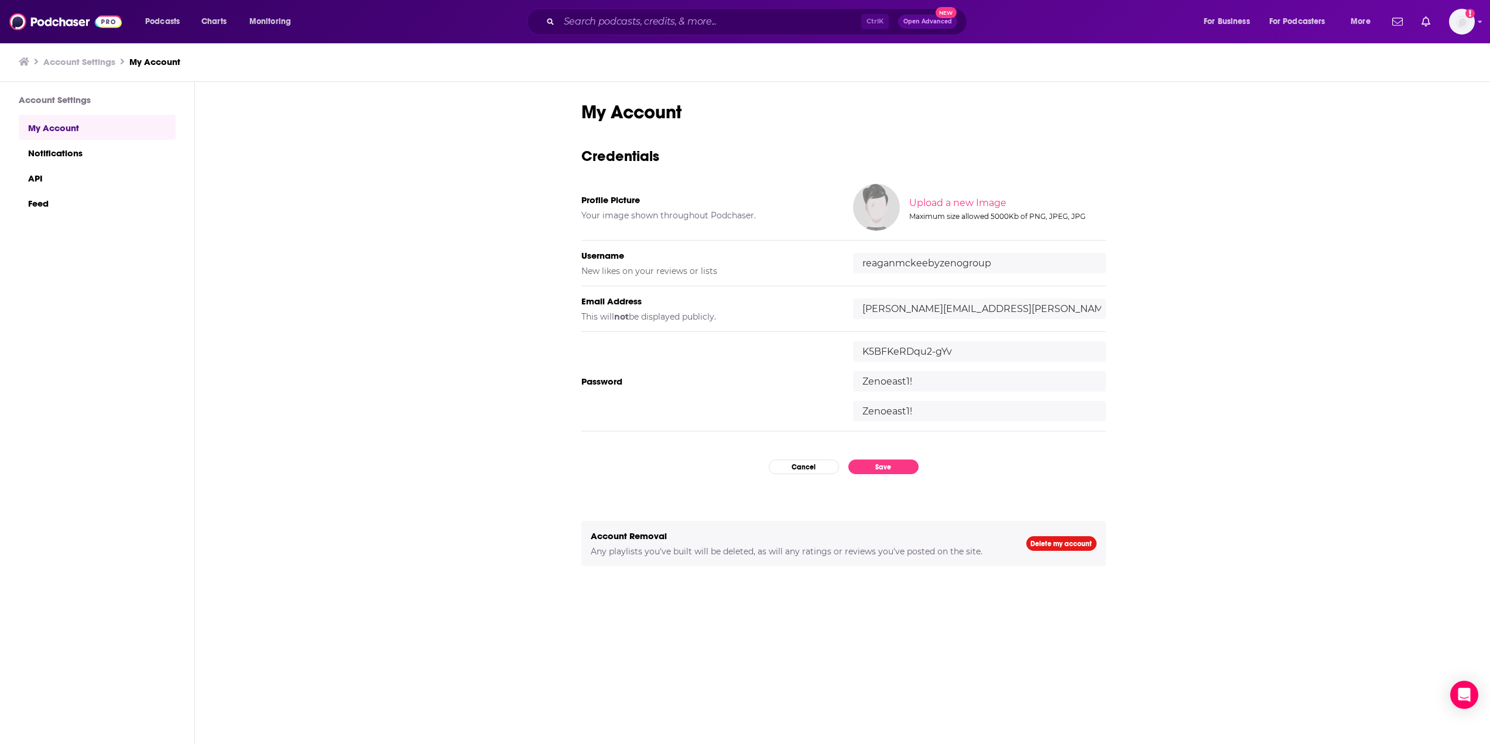
click at [917, 350] on input "K5BFKeRDqu2-gYv" at bounding box center [979, 351] width 253 height 20
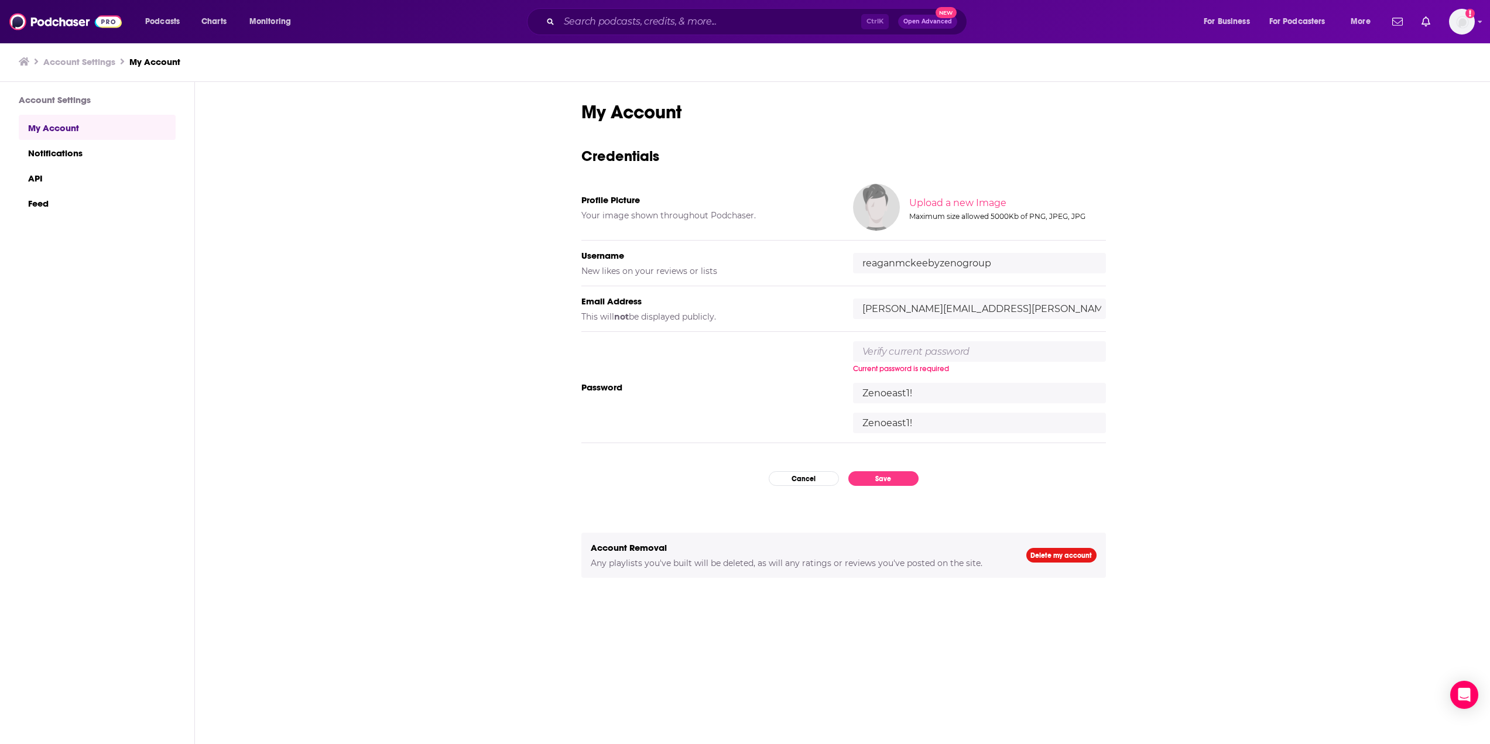
click at [893, 380] on div "Current password is required Zenoeast1! Zenoeast1!" at bounding box center [979, 387] width 253 height 92
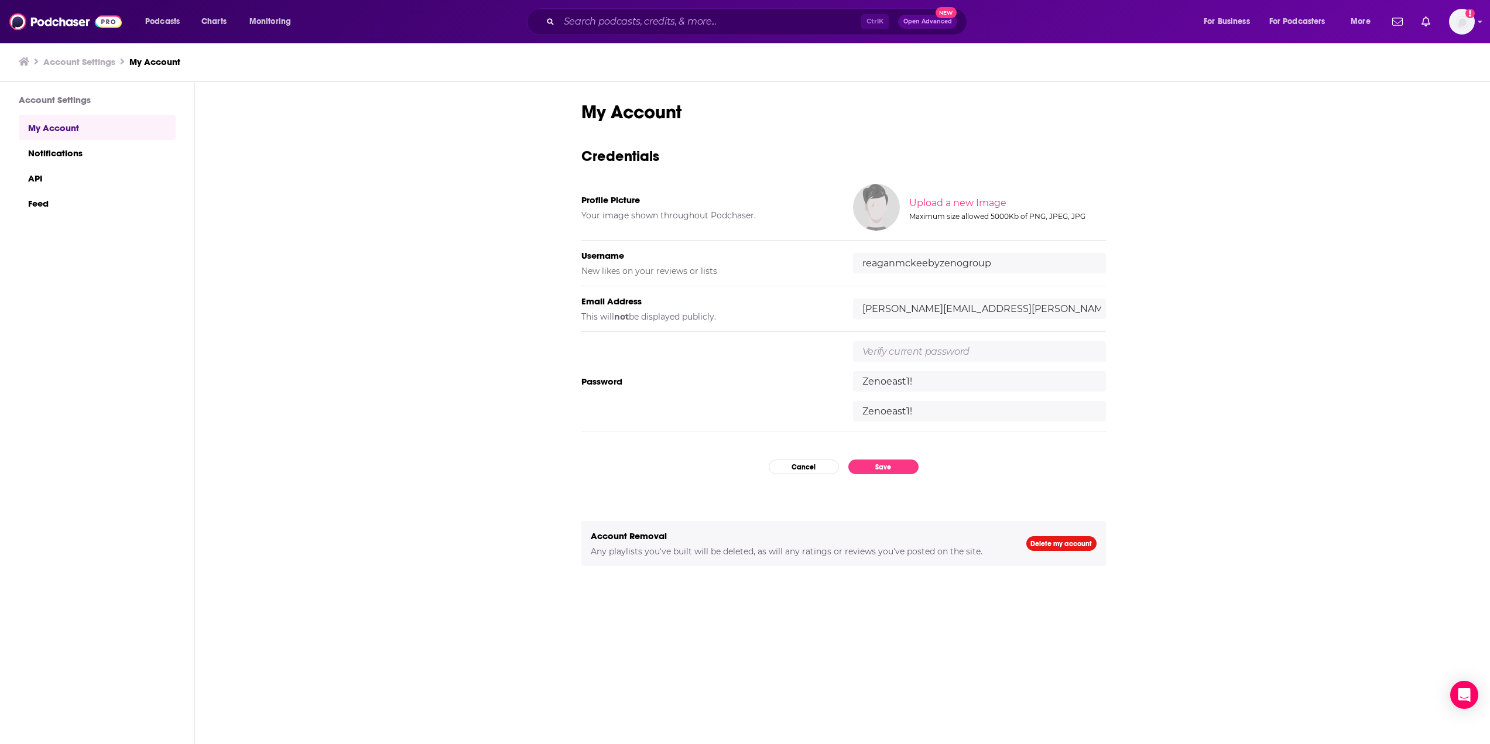
click at [908, 347] on input "text" at bounding box center [979, 351] width 253 height 20
paste input "Zenoeast1!"
type input "Zenoeast1!"
click at [890, 384] on input "Zenoeast1!" at bounding box center [979, 381] width 253 height 20
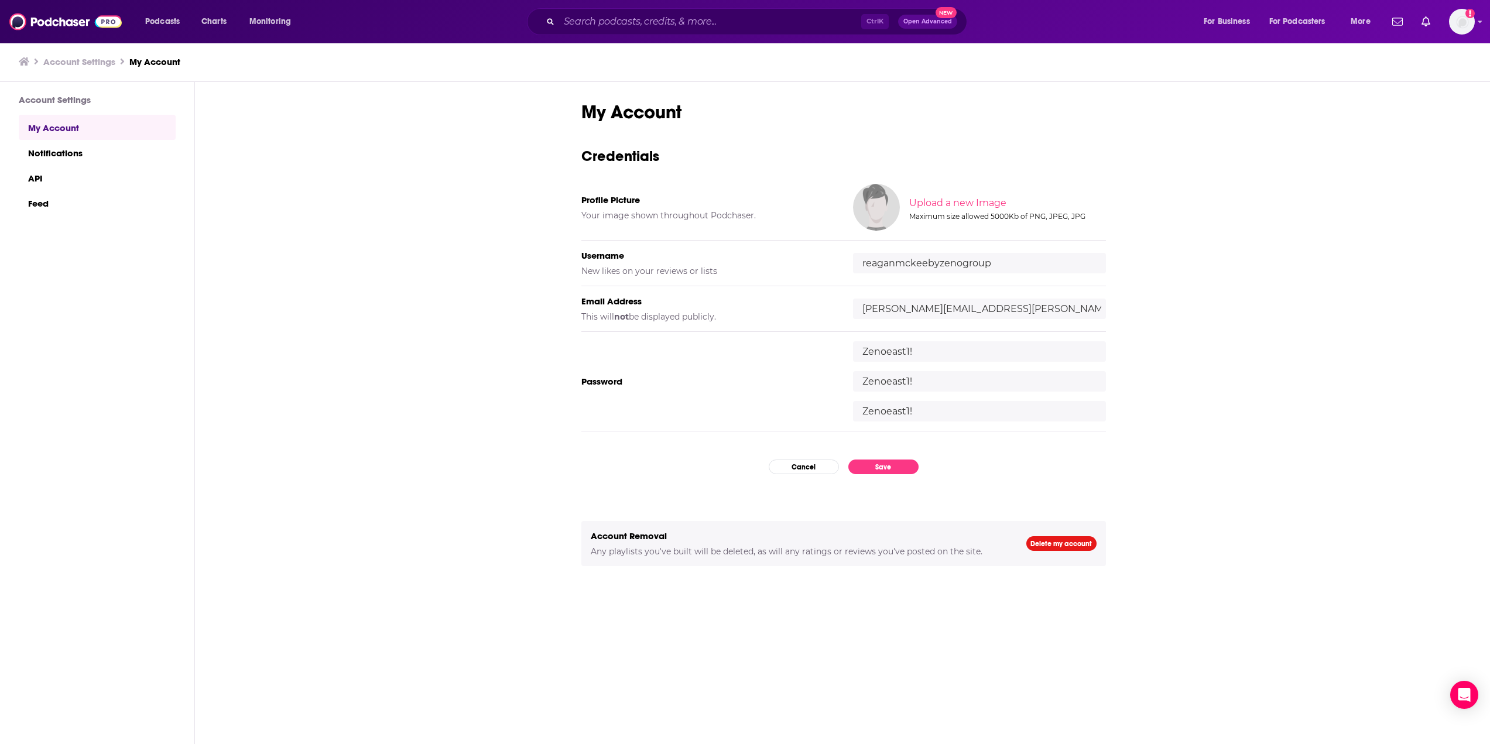
click at [890, 384] on input "Zenoeast1!" at bounding box center [979, 381] width 253 height 20
click at [891, 413] on input "Zenoeast1!" at bounding box center [979, 411] width 253 height 20
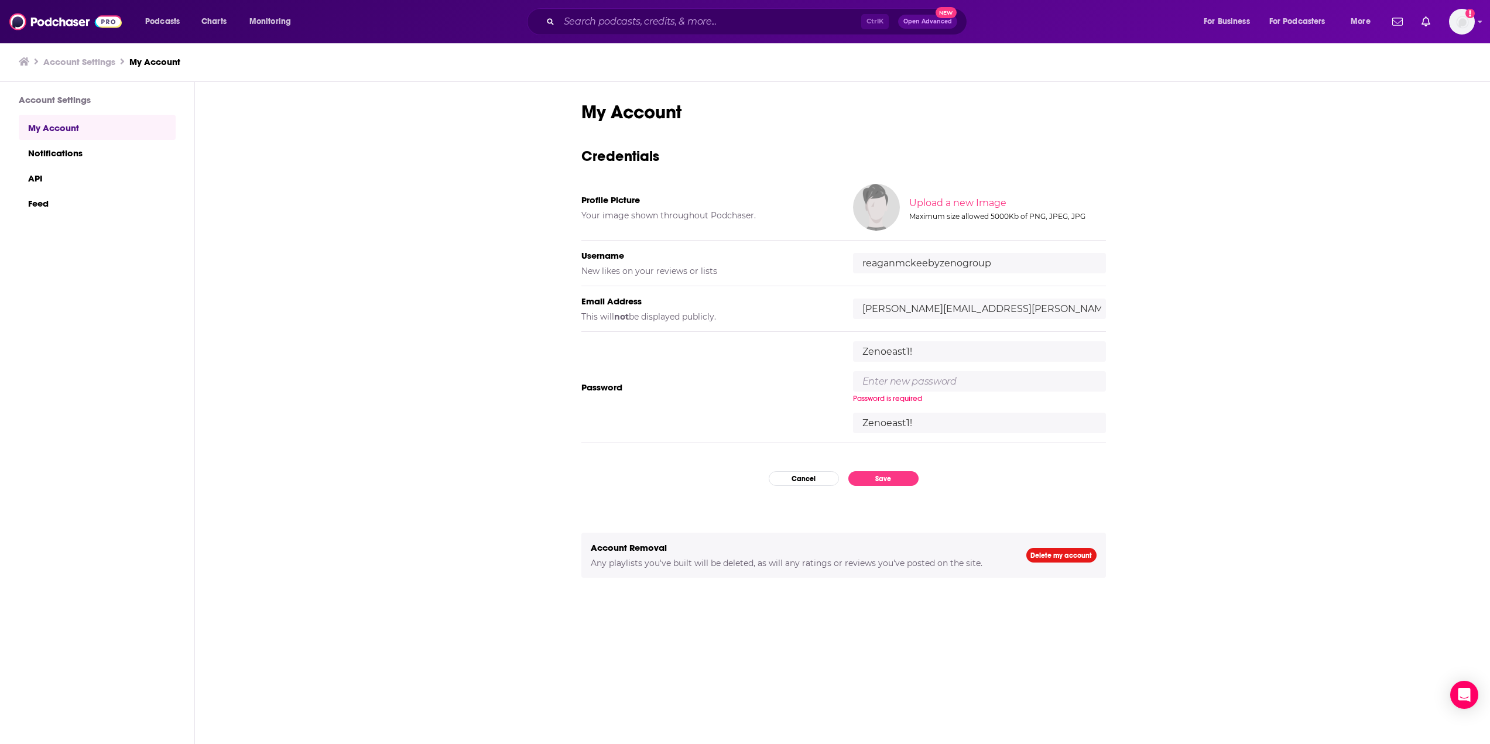
click at [890, 413] on input "Zenoeast1!" at bounding box center [979, 423] width 253 height 20
click at [886, 385] on input "text" at bounding box center [979, 381] width 253 height 20
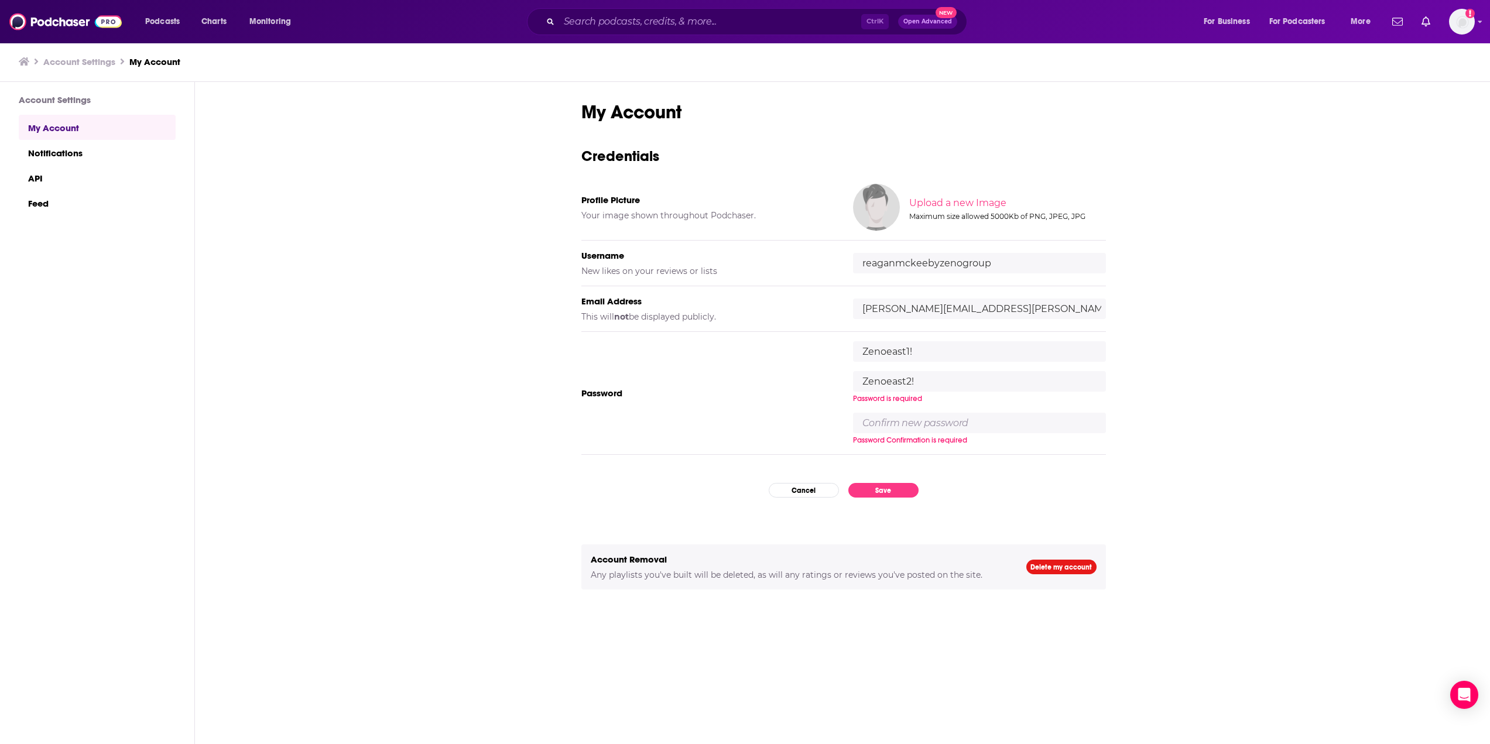
type input "Zenoeast2!"
click at [908, 389] on input "Zenoeast2!" at bounding box center [979, 381] width 253 height 20
click at [900, 382] on input "Zenoeast2!" at bounding box center [979, 381] width 253 height 20
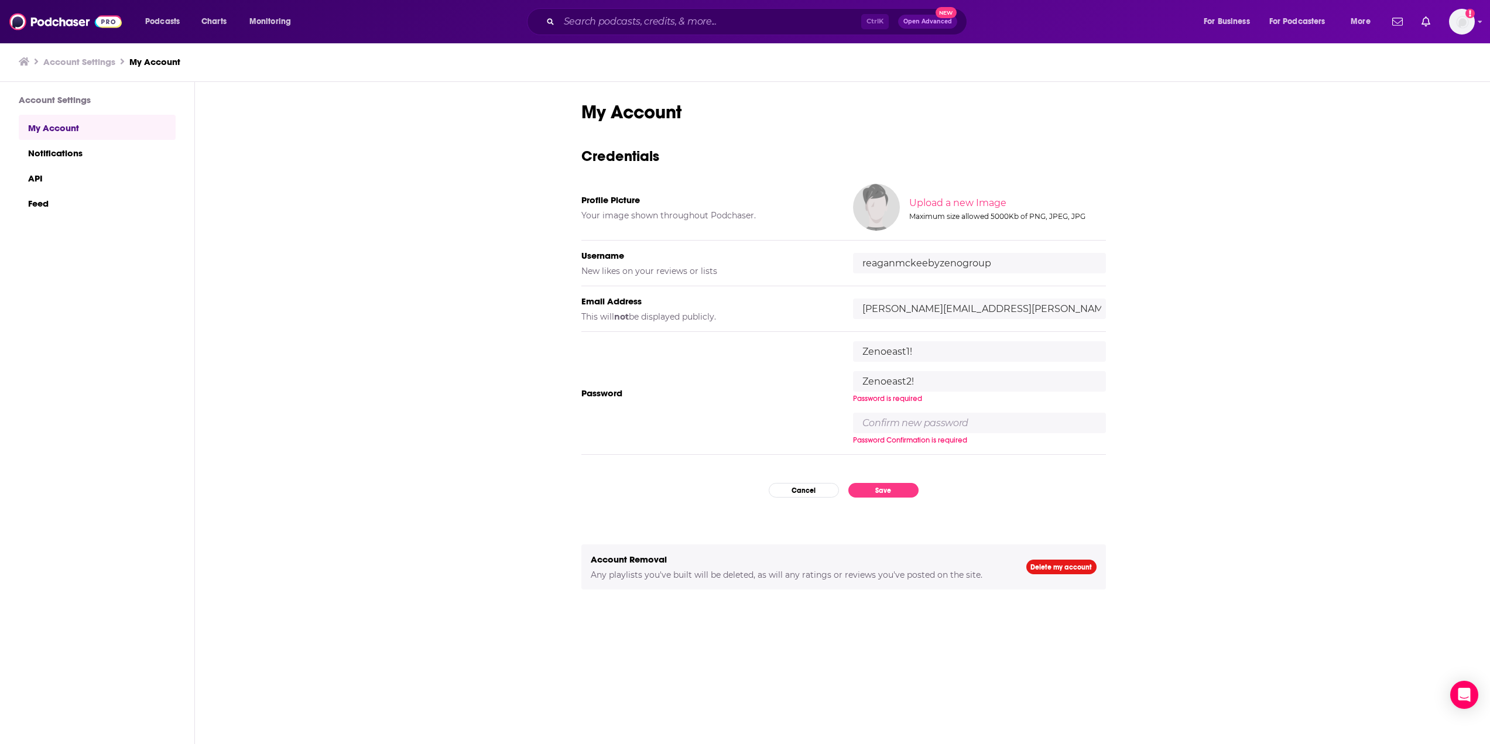
click at [900, 382] on input "Zenoeast2!" at bounding box center [979, 381] width 253 height 20
click at [891, 421] on input "text" at bounding box center [979, 423] width 253 height 20
paste input "Zenoeast2!"
type input "Zenoeast2!"
click at [910, 487] on div "My Account Credentials Profile Picture Your image shown throughout Podchaser. U…" at bounding box center [843, 432] width 525 height 663
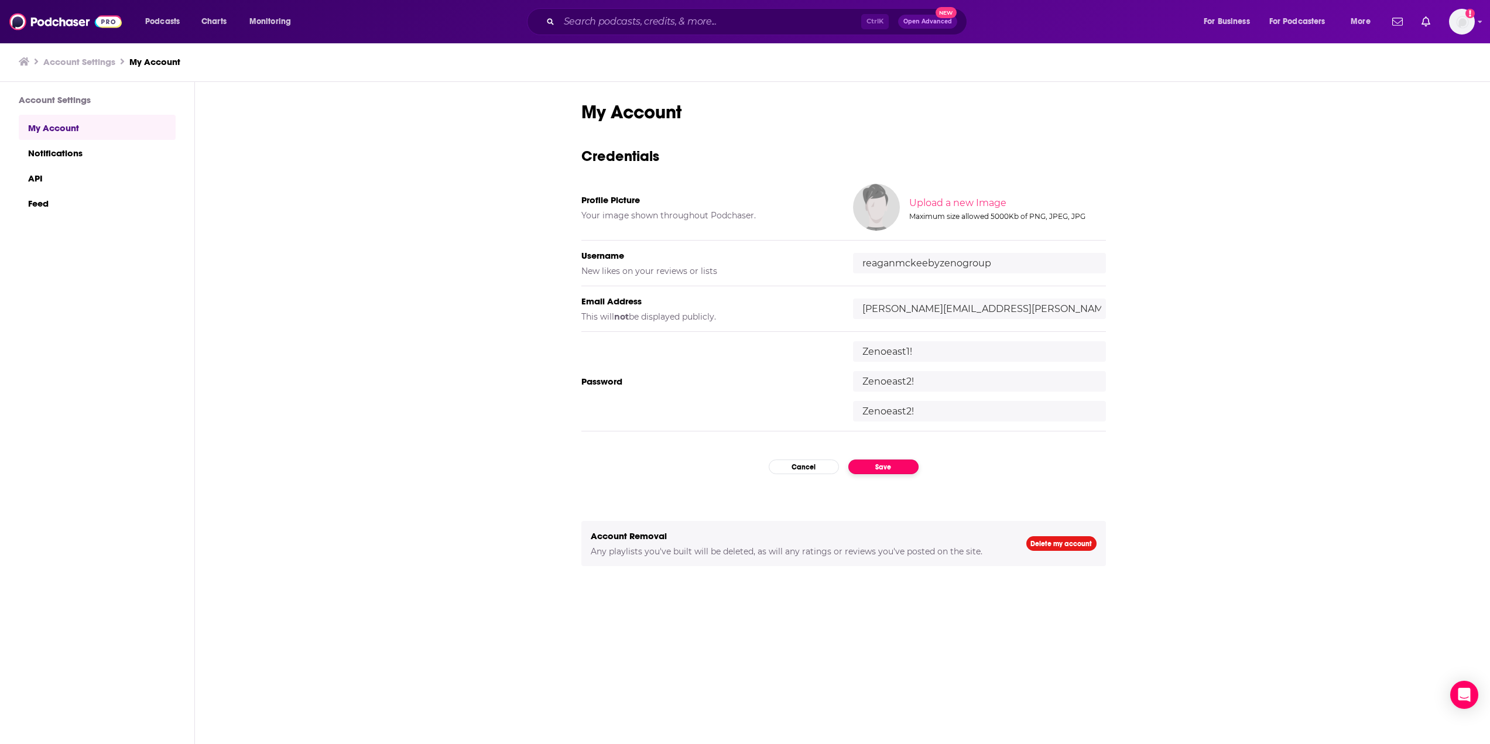
click at [896, 465] on button "Save" at bounding box center [883, 467] width 70 height 15
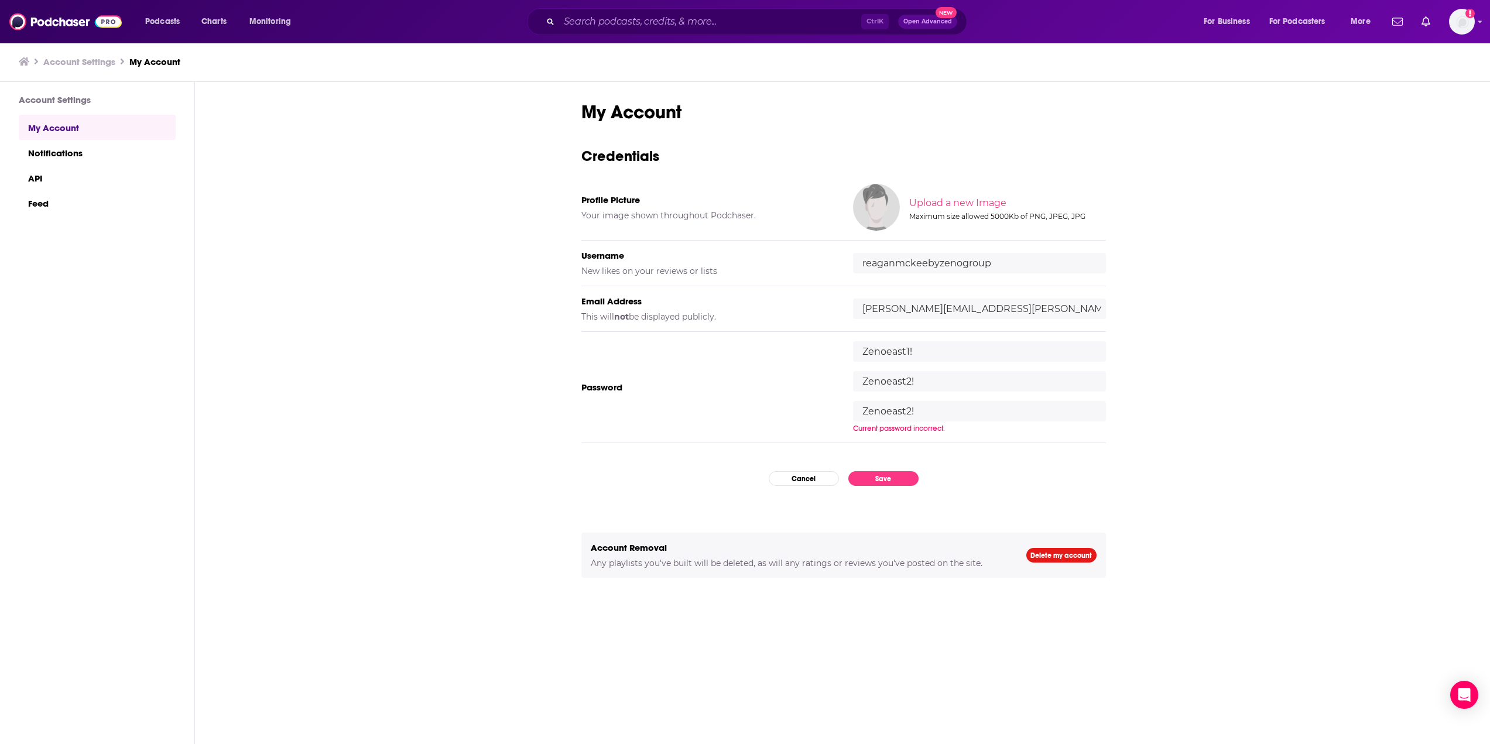
click at [933, 409] on input "Zenoeast2!" at bounding box center [979, 411] width 253 height 20
drag, startPoint x: 936, startPoint y: 409, endPoint x: 837, endPoint y: 409, distance: 99.5
click at [837, 409] on div "Password Zenoeast1! Zenoeast2! Zenoeast2! Current password incorrect." at bounding box center [843, 387] width 525 height 111
click at [882, 380] on input "Zenoeast2!" at bounding box center [979, 381] width 253 height 20
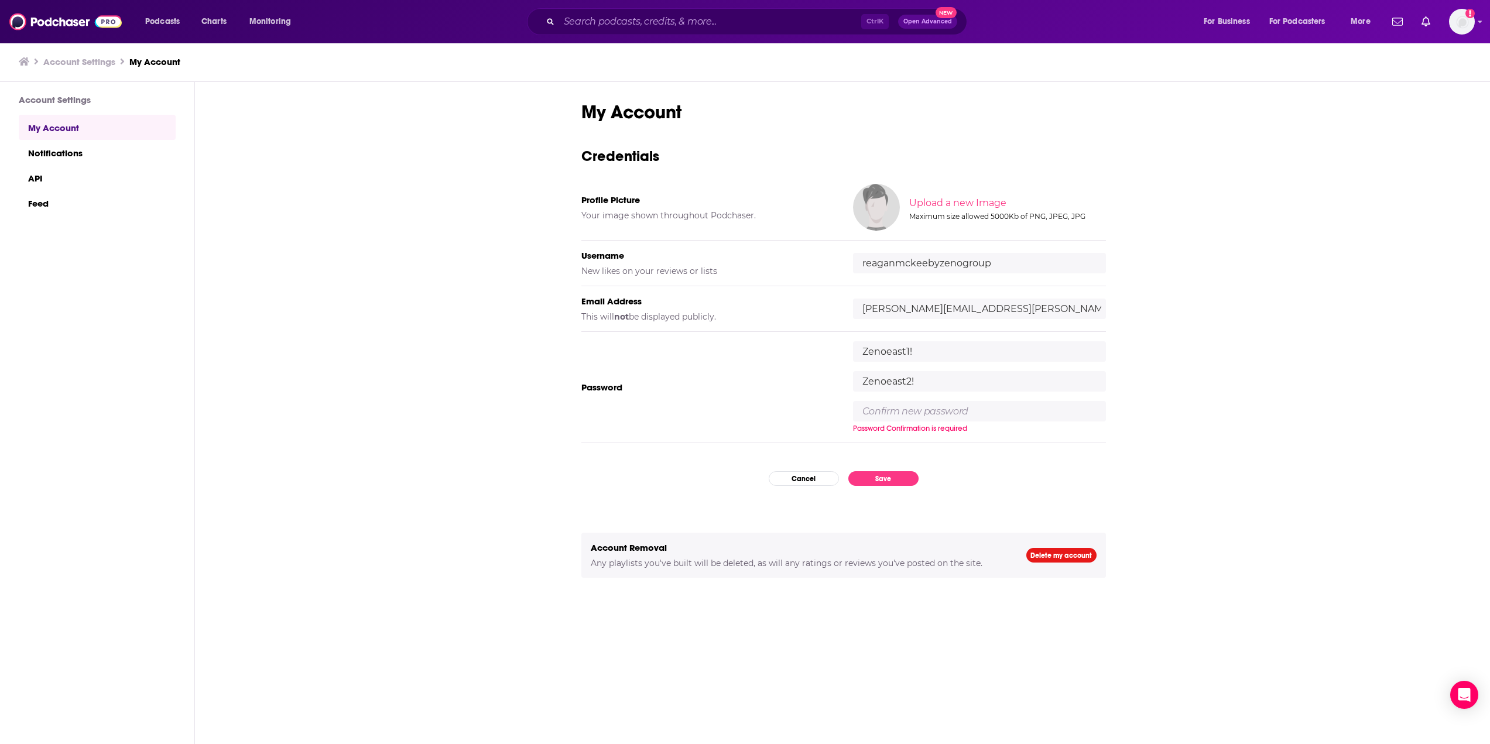
click at [882, 380] on input "Zenoeast2!" at bounding box center [979, 381] width 253 height 20
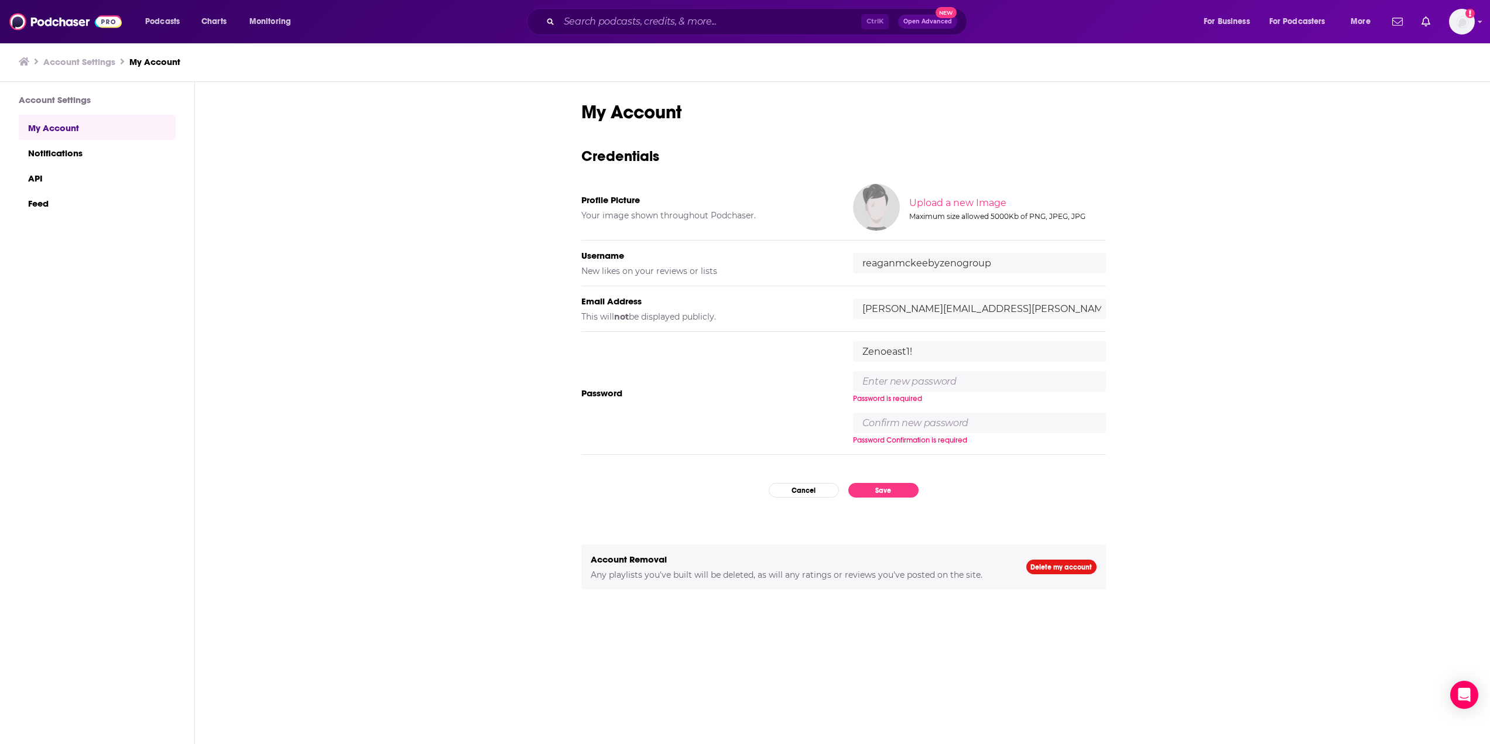
click at [893, 350] on input "Zenoeast1!" at bounding box center [979, 351] width 253 height 20
click at [890, 381] on input "text" at bounding box center [979, 381] width 253 height 20
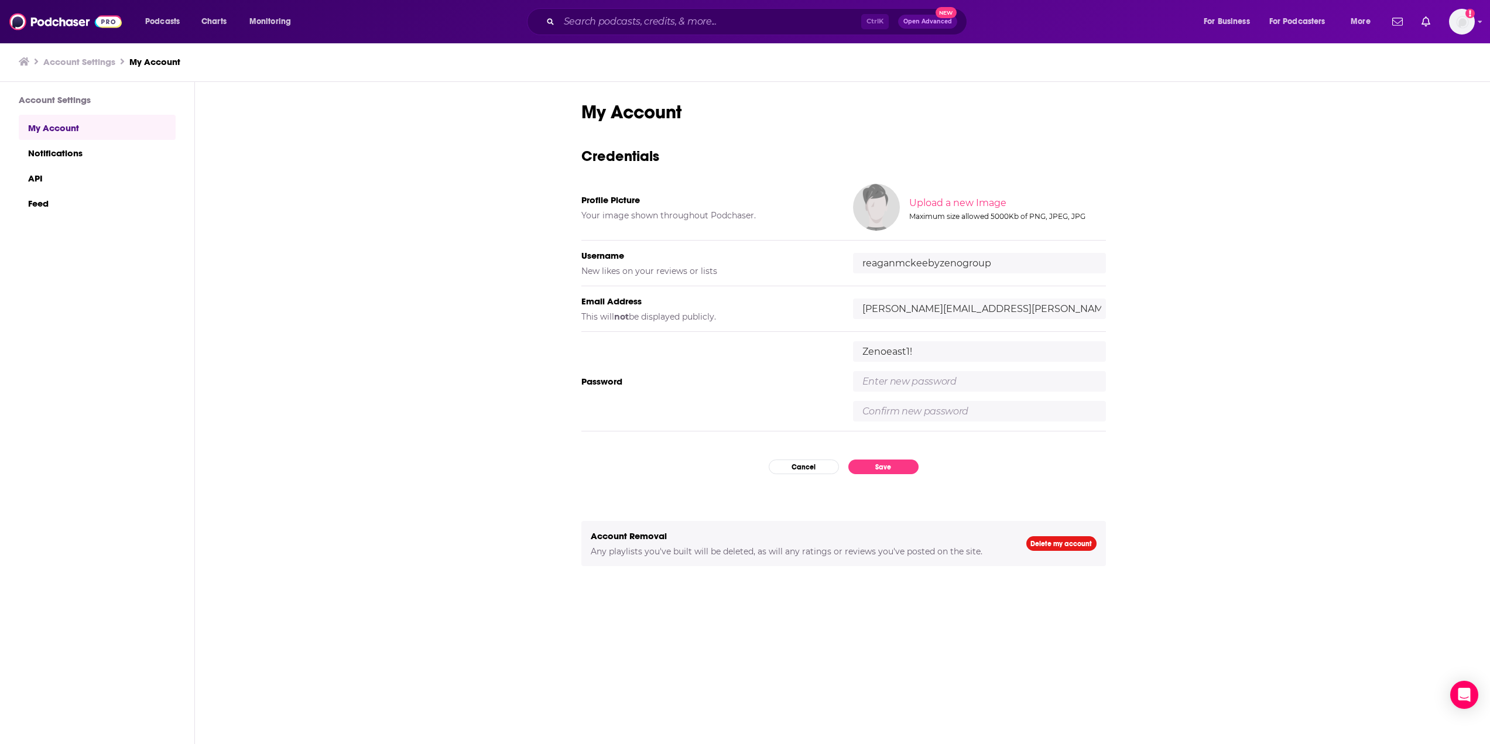
paste input "Zenoeast1!"
type input "Zenoeast1!"
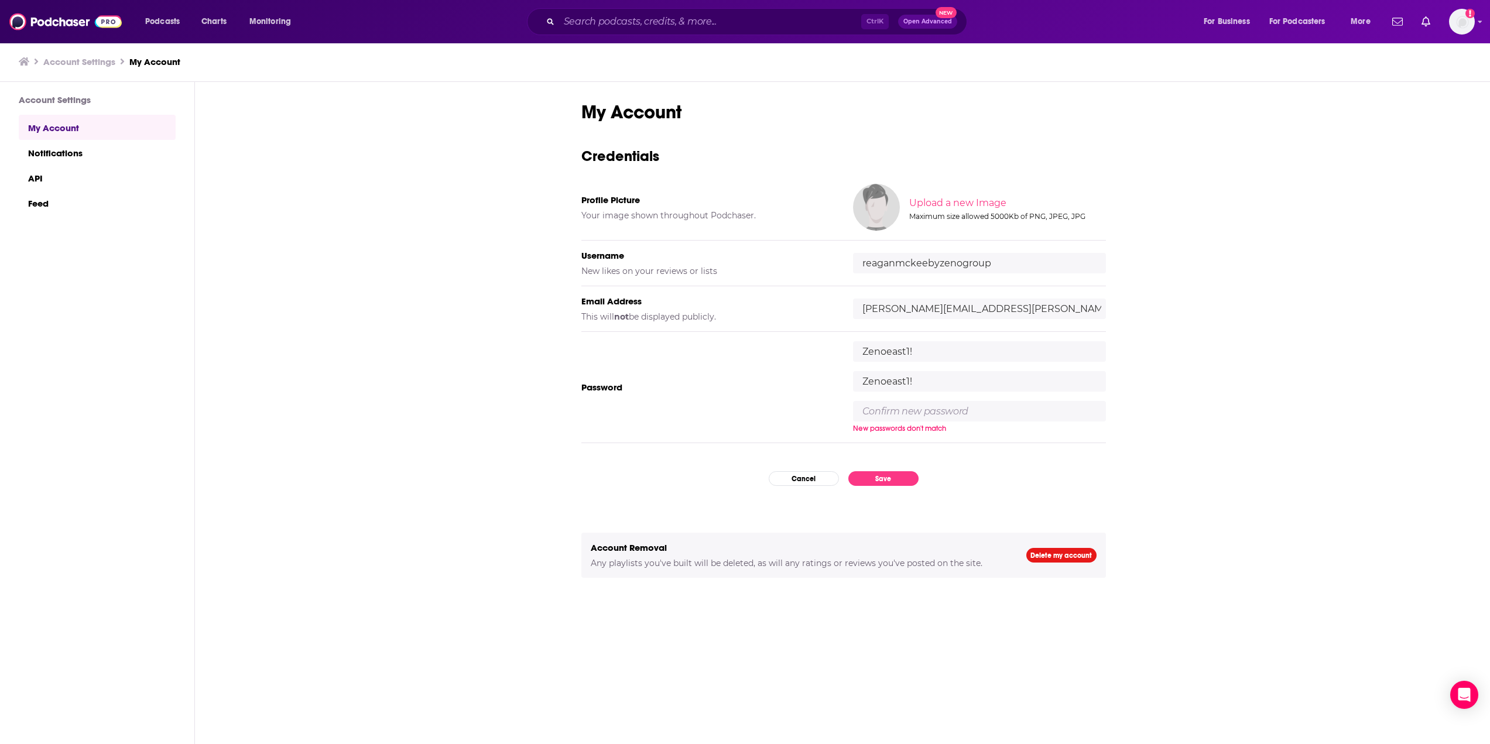
click at [887, 413] on input "text" at bounding box center [979, 411] width 253 height 20
paste input "Zenoeast1!"
type input "Zenoeast1!"
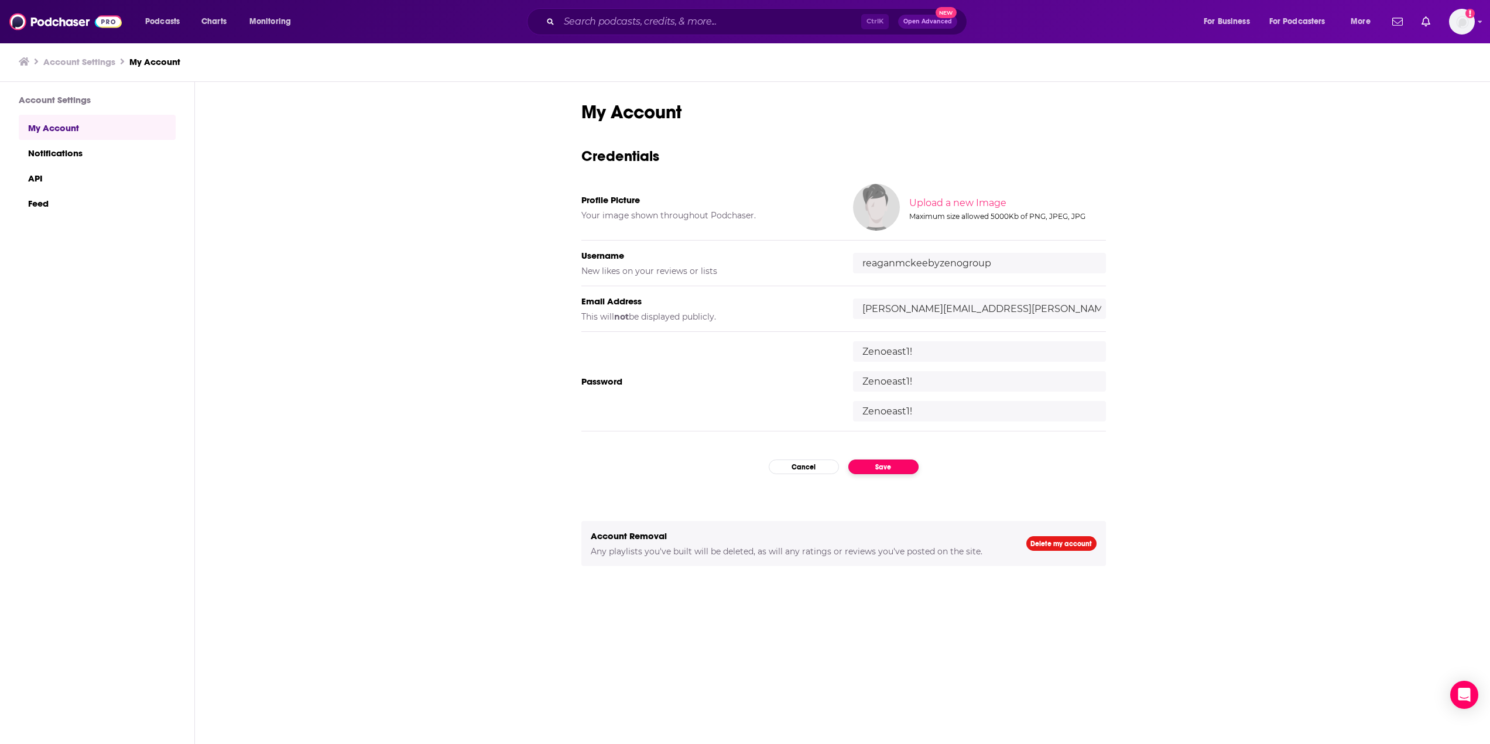
click at [883, 476] on div "My Account Credentials Profile Picture Your image shown throughout Podchaser. U…" at bounding box center [843, 432] width 525 height 663
click at [893, 467] on button "Save" at bounding box center [883, 467] width 70 height 15
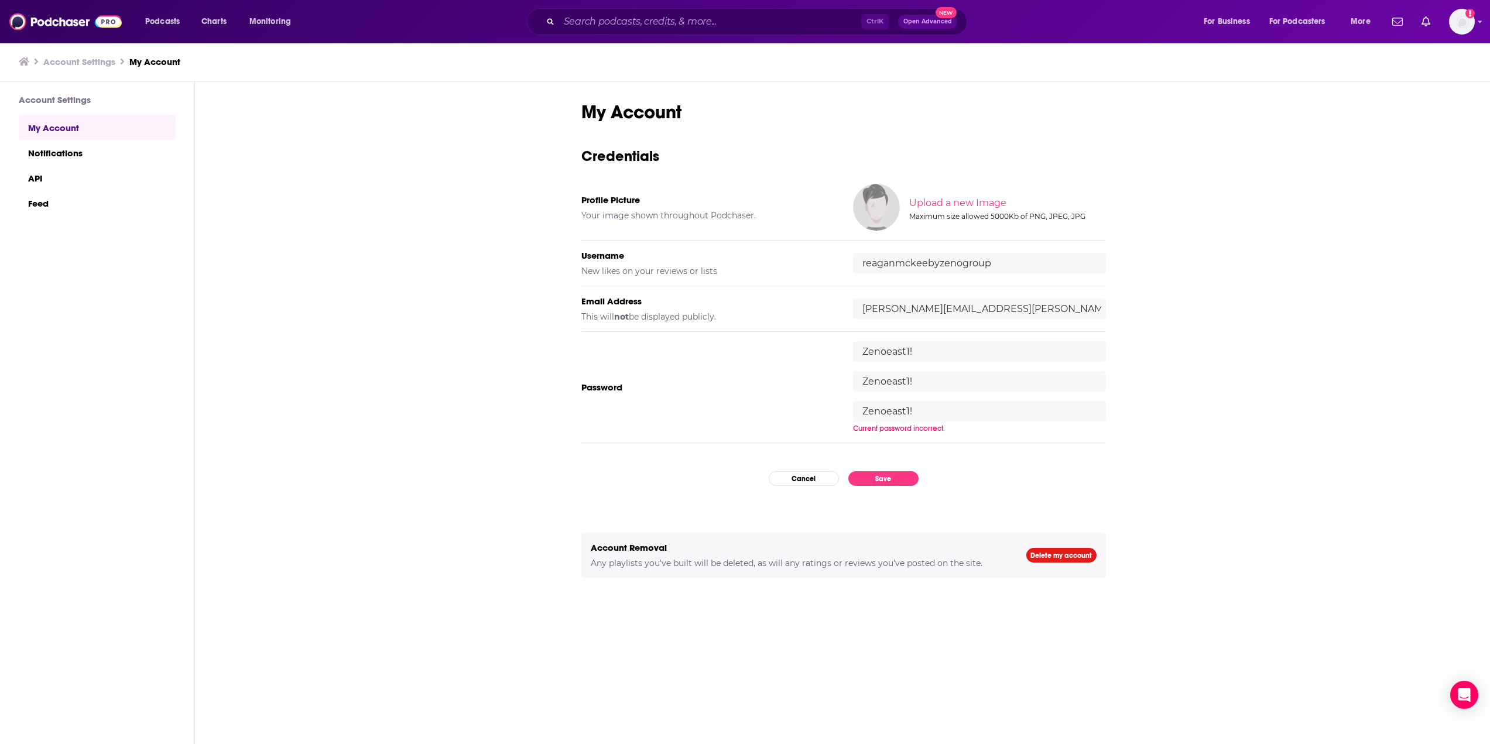
click at [889, 351] on input "Zenoeast1!" at bounding box center [979, 351] width 253 height 20
drag, startPoint x: 876, startPoint y: 351, endPoint x: 984, endPoint y: 355, distance: 107.8
click at [984, 355] on input "text" at bounding box center [979, 351] width 253 height 20
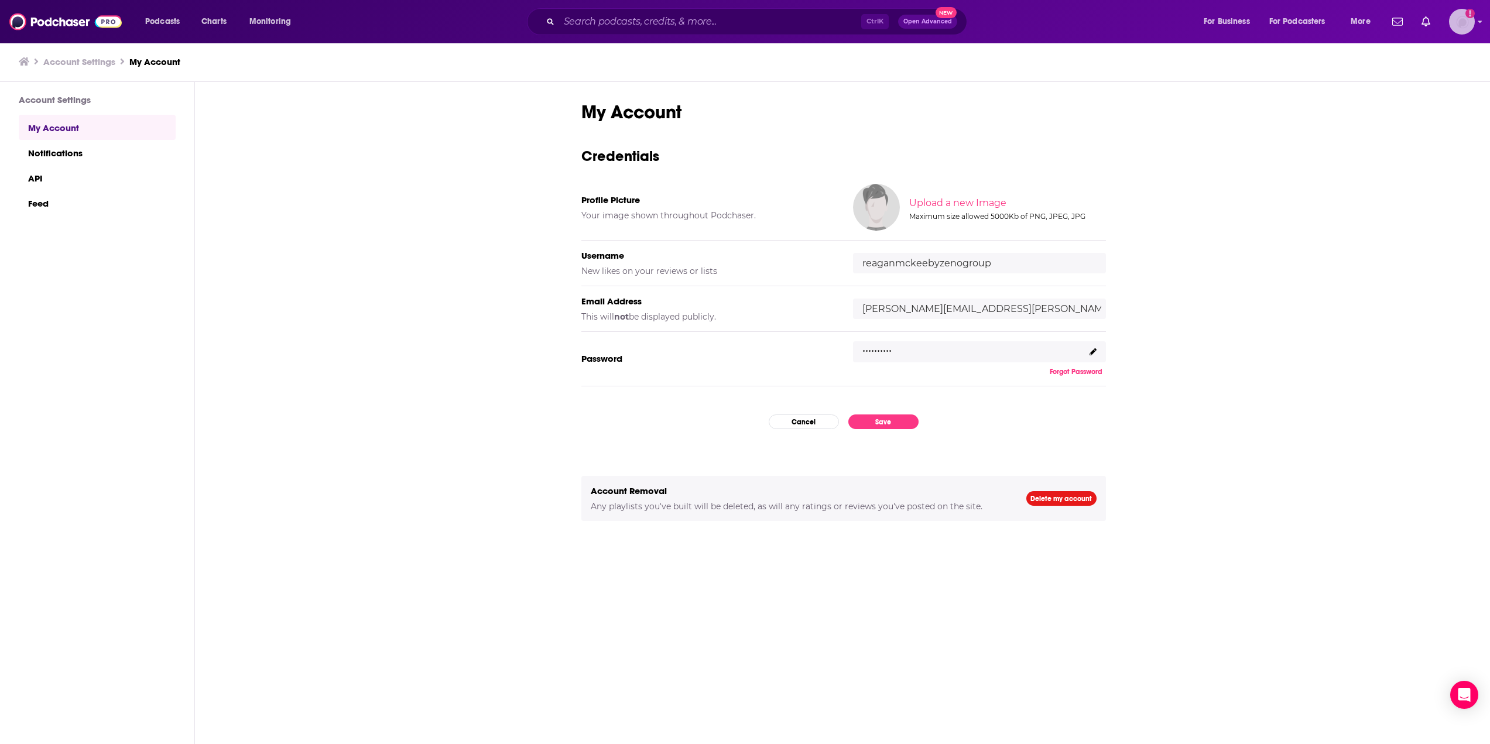
click at [1465, 20] on img "Logged in as reaganmckeebyzenogroup" at bounding box center [1462, 22] width 26 height 26
click at [1403, 331] on div "My Account Credentials Profile Picture Your image shown throughout Podchaser. U…" at bounding box center [843, 413] width 1297 height 663
click at [898, 423] on button "Save" at bounding box center [883, 422] width 70 height 15
click at [877, 423] on button "Save" at bounding box center [883, 422] width 70 height 15
click at [882, 354] on p ".........." at bounding box center [876, 346] width 29 height 17
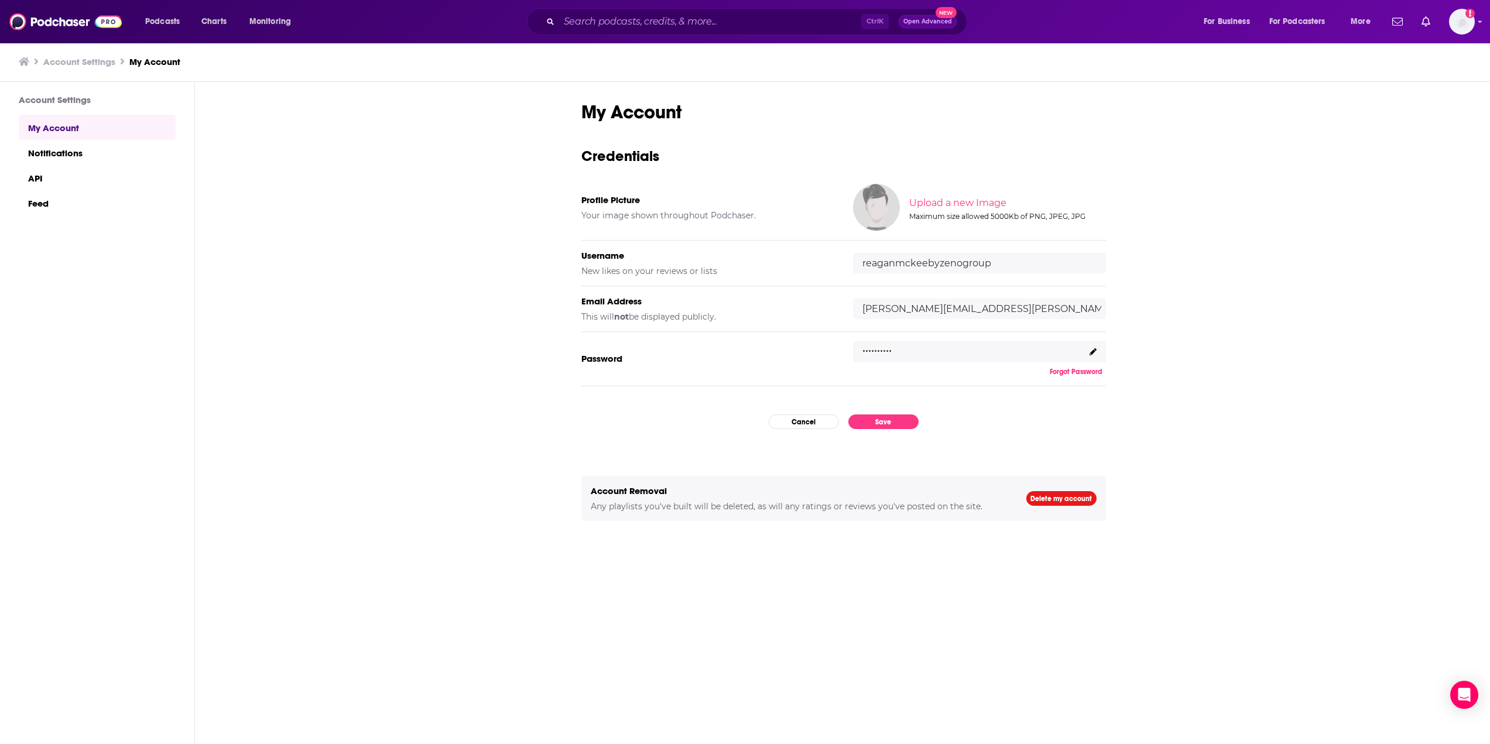
click at [1092, 353] on icon at bounding box center [1093, 351] width 7 height 7
click at [915, 266] on input "reaganmckeebyzenogroup" at bounding box center [979, 263] width 253 height 20
click at [997, 358] on div ".........." at bounding box center [979, 351] width 253 height 21
click at [871, 350] on p ".........." at bounding box center [876, 346] width 29 height 17
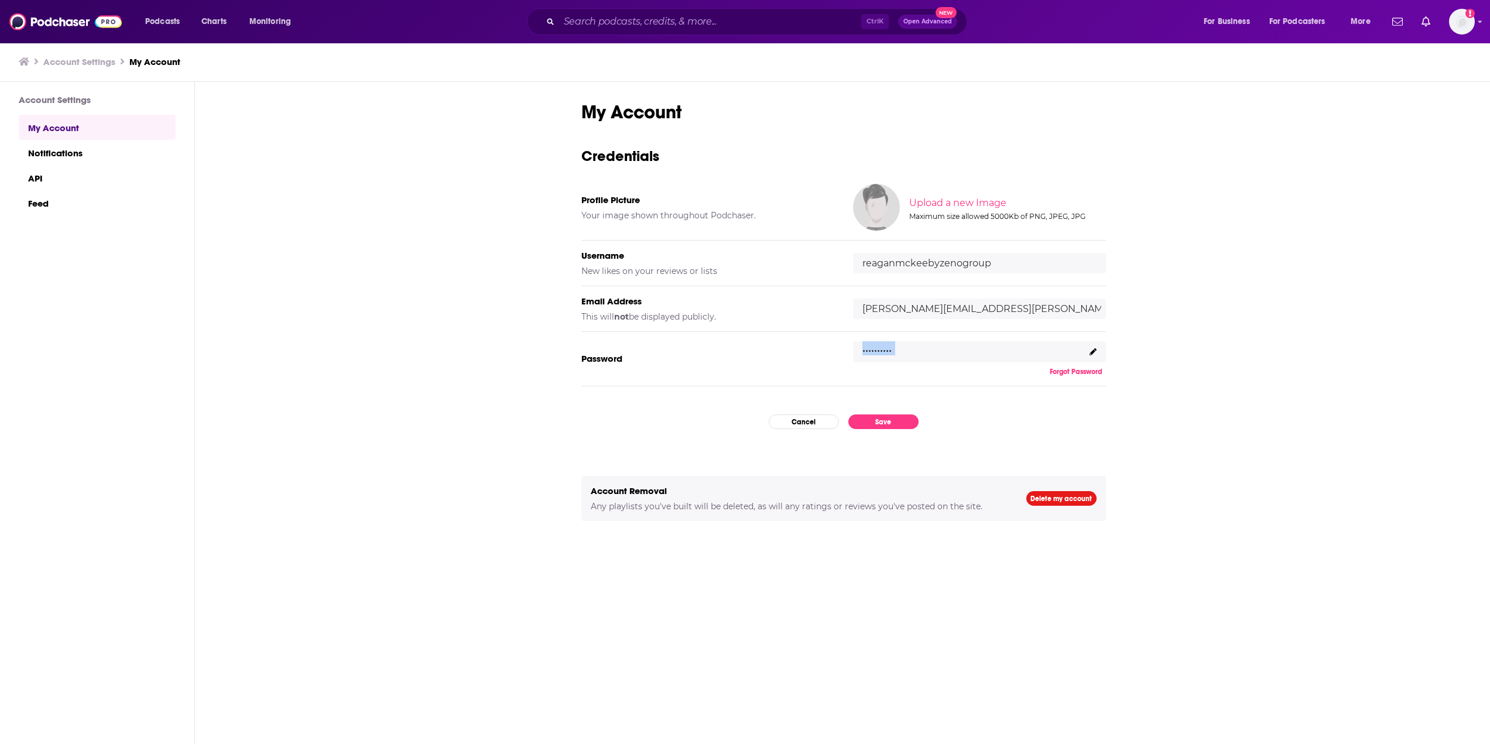
click at [871, 350] on p ".........." at bounding box center [876, 346] width 29 height 17
copy div ".........."
click at [1094, 353] on icon at bounding box center [1093, 351] width 7 height 7
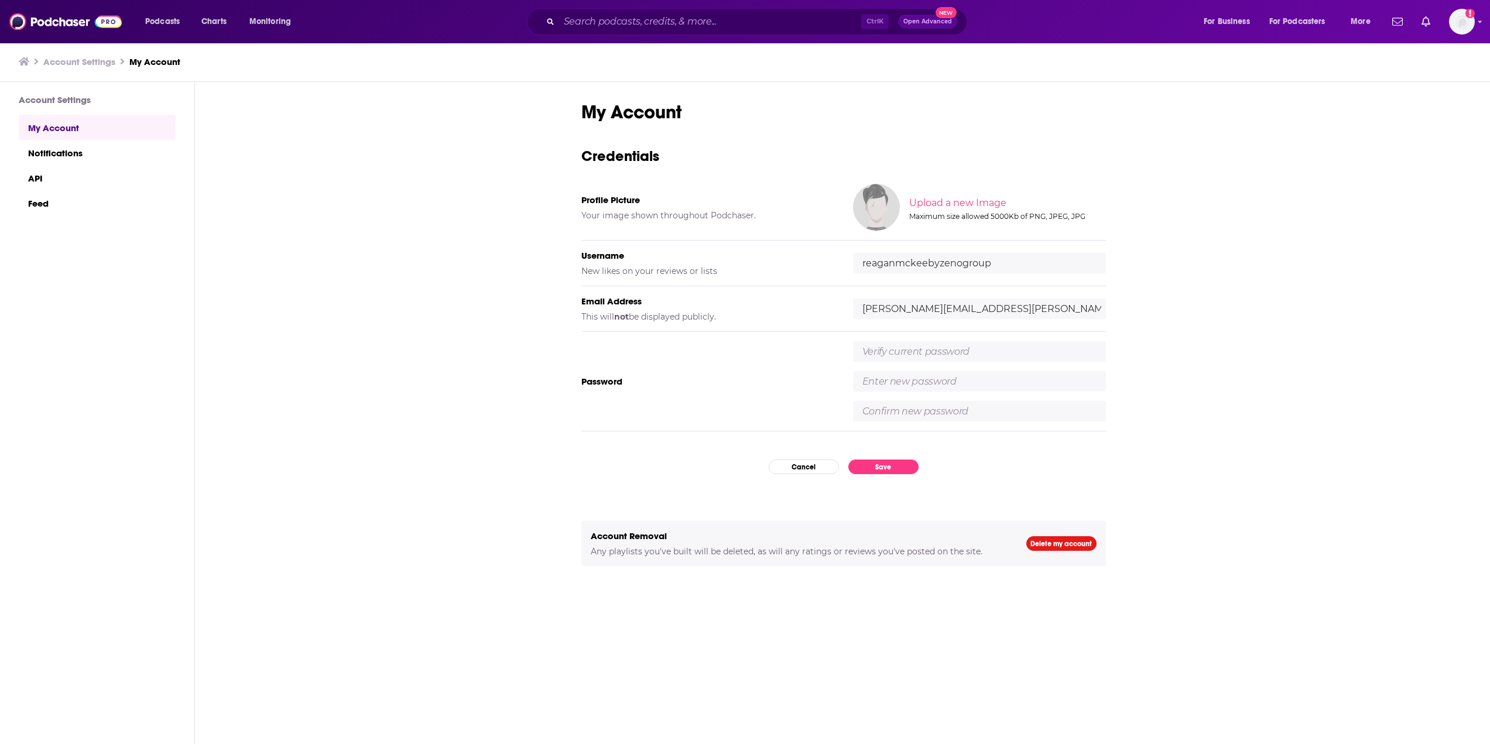
click at [957, 355] on input "text" at bounding box center [979, 351] width 253 height 20
paste input ".........."
type input ".........."
click at [934, 384] on input "text" at bounding box center [979, 381] width 253 height 20
type input "Zenoeast1!"
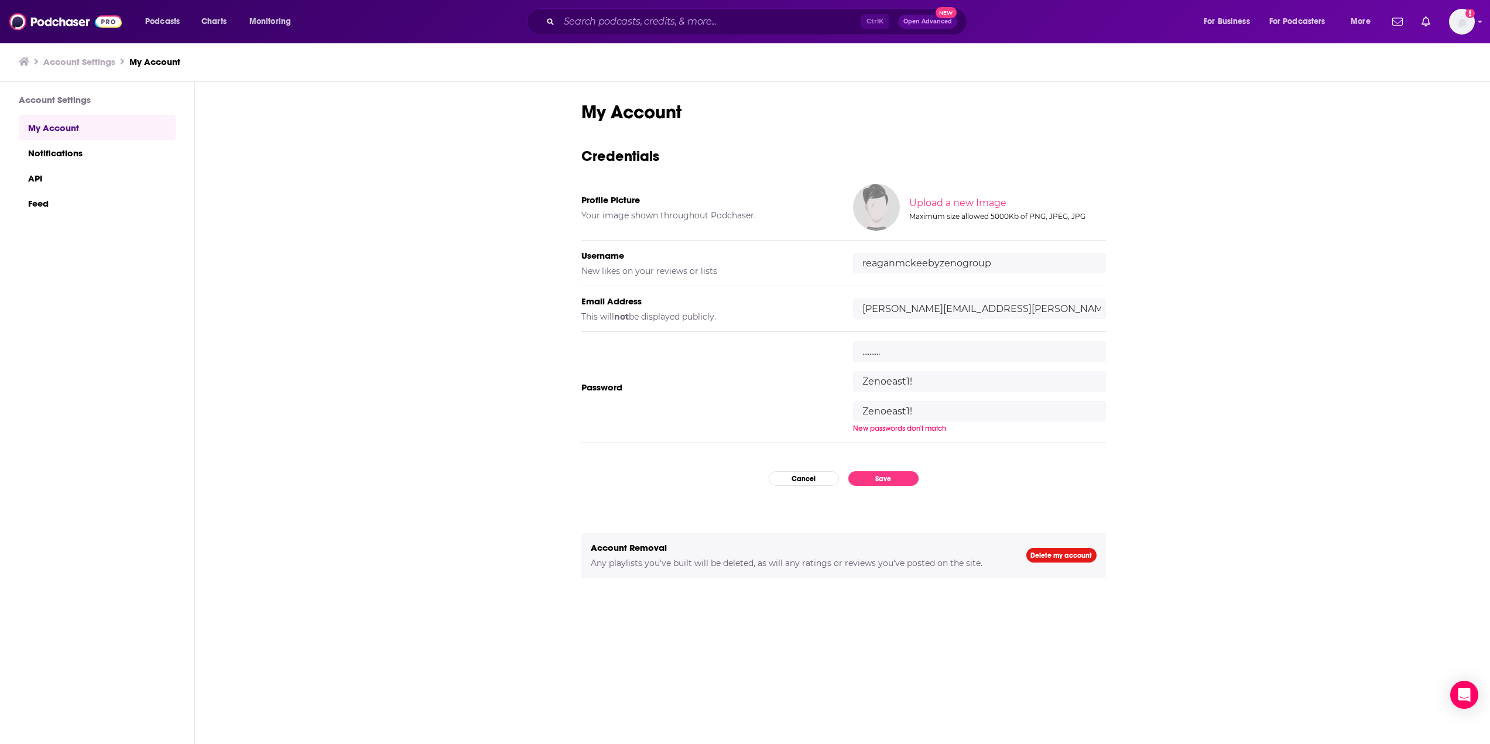
type input "Zenoeast1!"
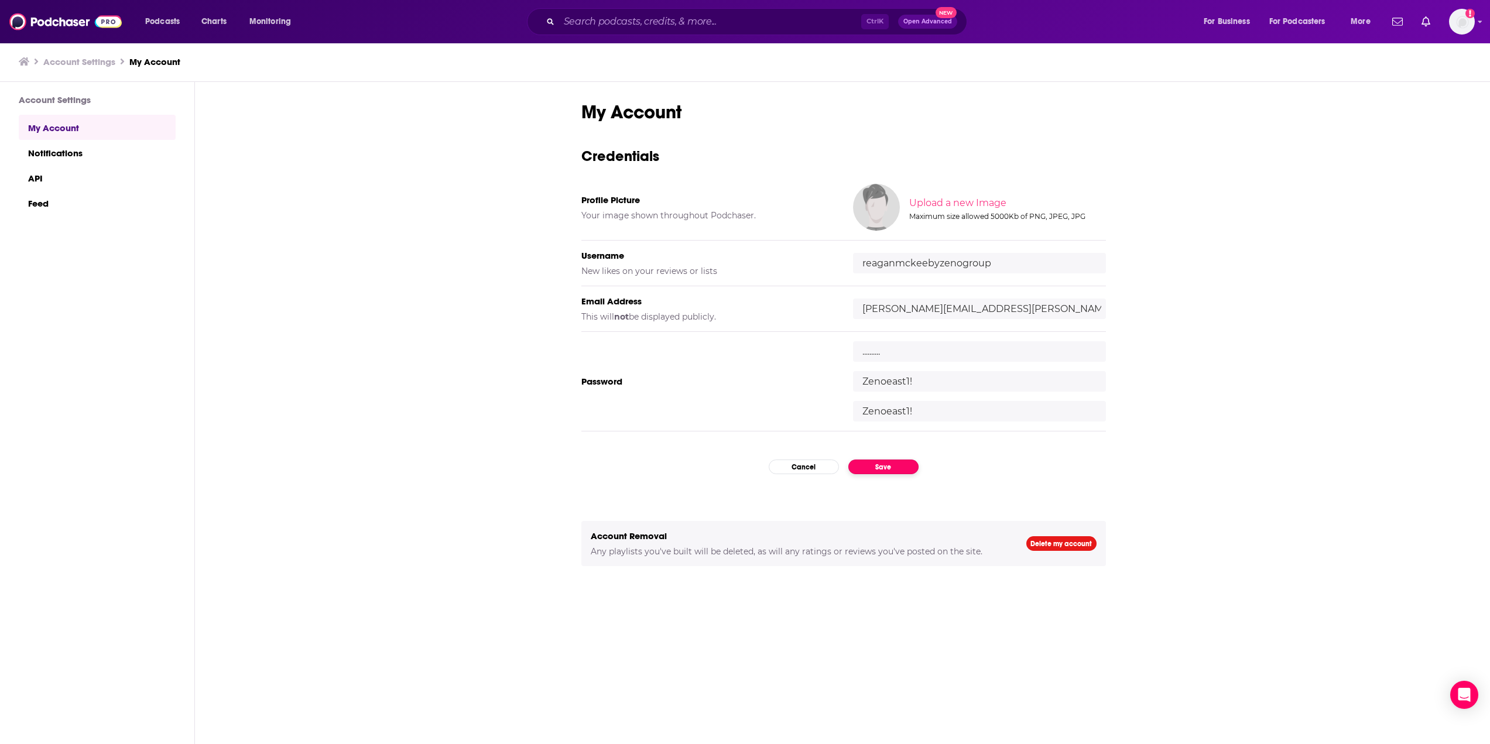
click at [888, 478] on div "My Account Credentials Profile Picture Your image shown throughout Podchaser. U…" at bounding box center [843, 432] width 525 height 663
click at [888, 467] on button "Save" at bounding box center [883, 467] width 70 height 15
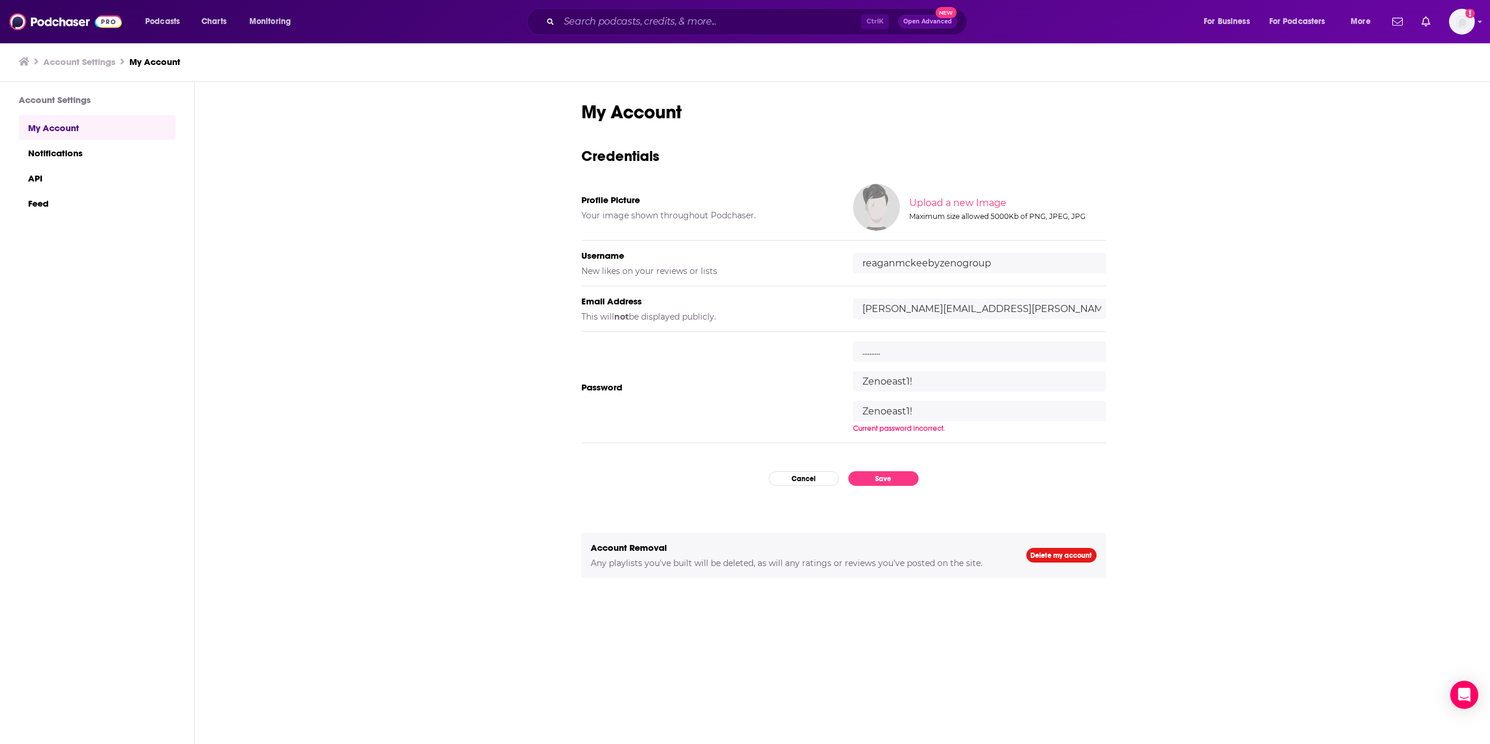
click at [884, 386] on input "Zenoeast1!" at bounding box center [979, 381] width 253 height 20
click at [892, 412] on div ".......... Zenoeast1! Current password incorrect." at bounding box center [979, 387] width 253 height 92
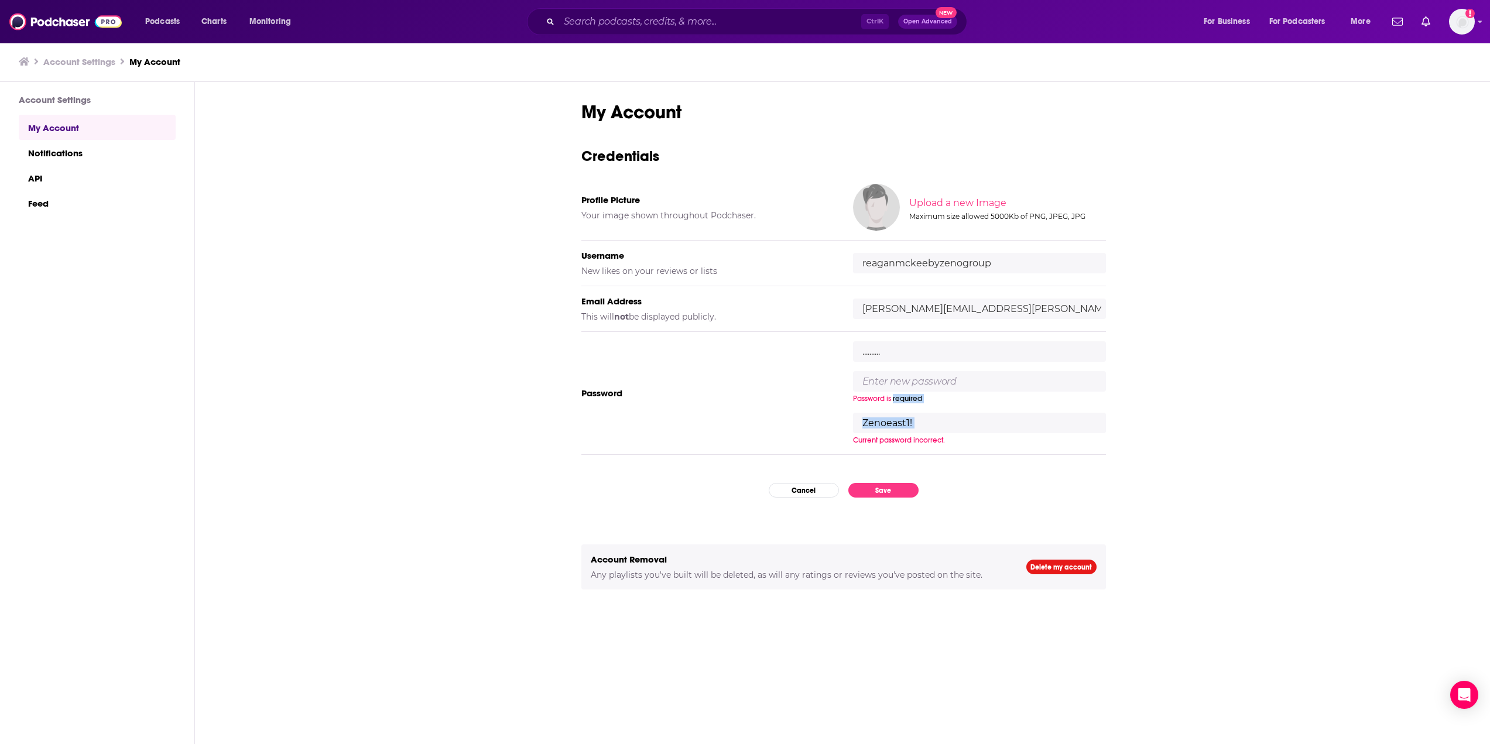
click at [892, 412] on div ".......... Password is required Zenoeast1! Current password incorrect." at bounding box center [979, 393] width 253 height 104
click at [892, 412] on div ".......... Password is required Zenoeast1! New passwords don't match" at bounding box center [979, 393] width 253 height 104
click at [894, 426] on input "Zenoeast1!" at bounding box center [979, 423] width 253 height 20
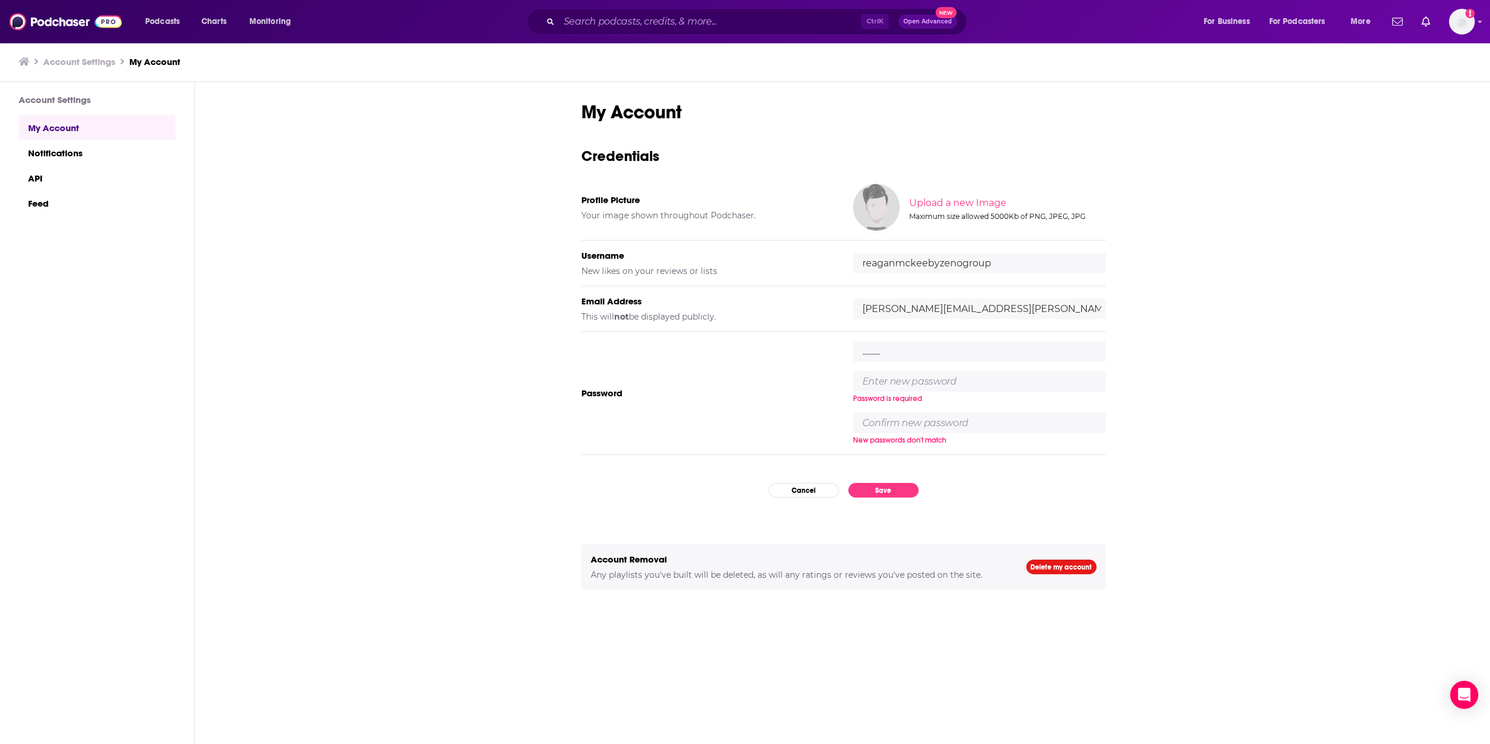
click at [868, 351] on input ".........." at bounding box center [979, 351] width 253 height 20
click at [903, 359] on input ".........." at bounding box center [979, 351] width 253 height 20
click at [1457, 23] on img "Logged in as reaganmckeebyzenogroup" at bounding box center [1462, 22] width 26 height 26
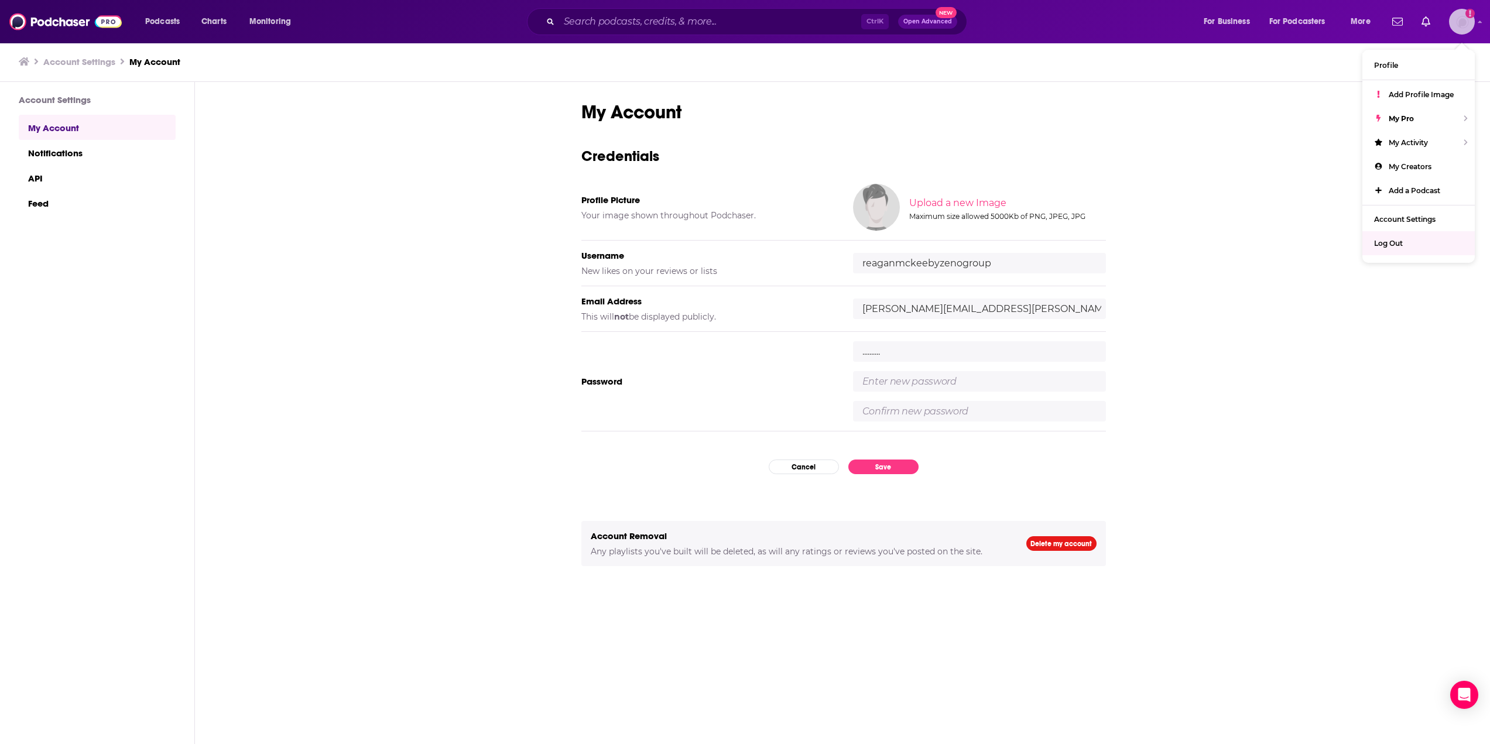
click at [1398, 243] on span "Log Out" at bounding box center [1388, 243] width 29 height 9
